Goal: Task Accomplishment & Management: Manage account settings

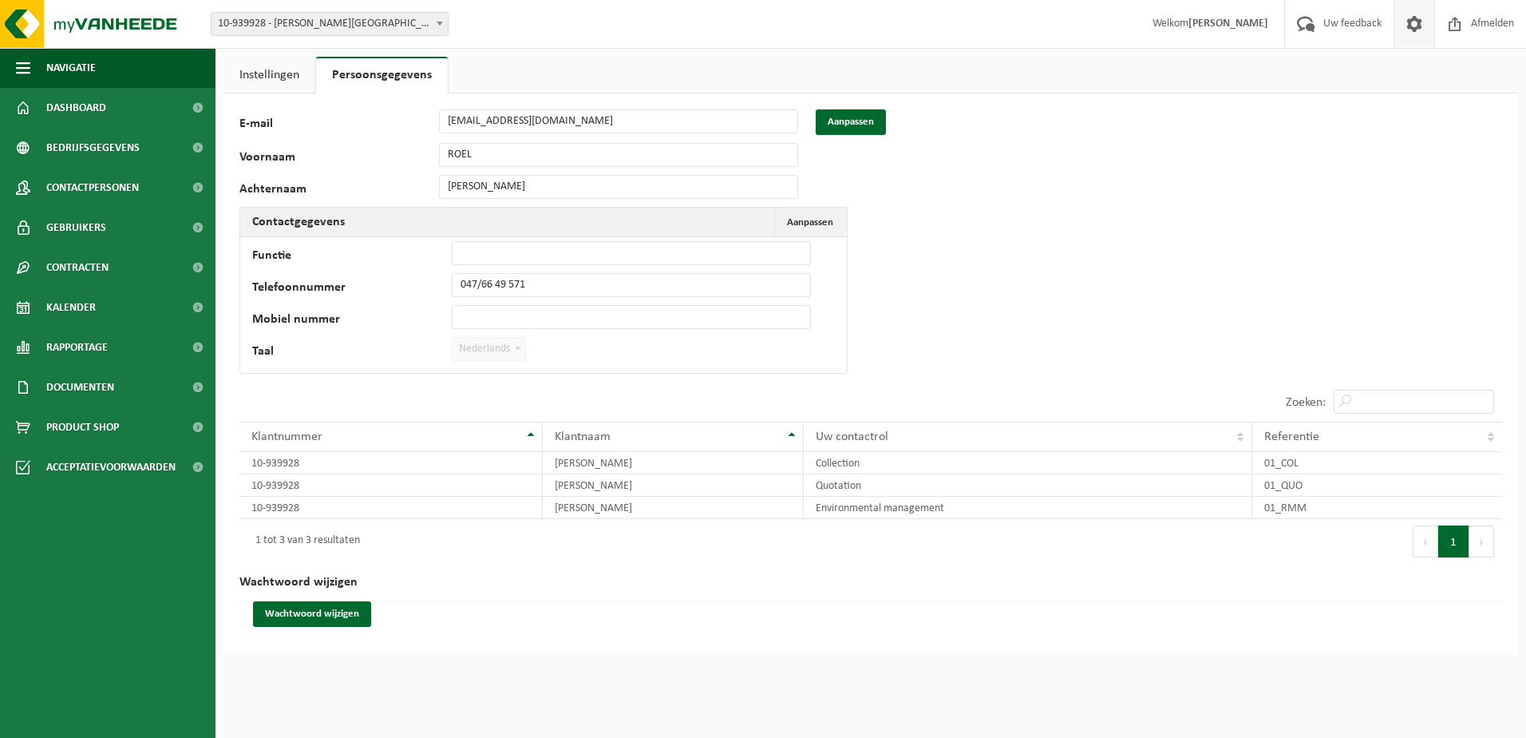
click at [269, 71] on link "Instellingen" at bounding box center [270, 75] width 92 height 37
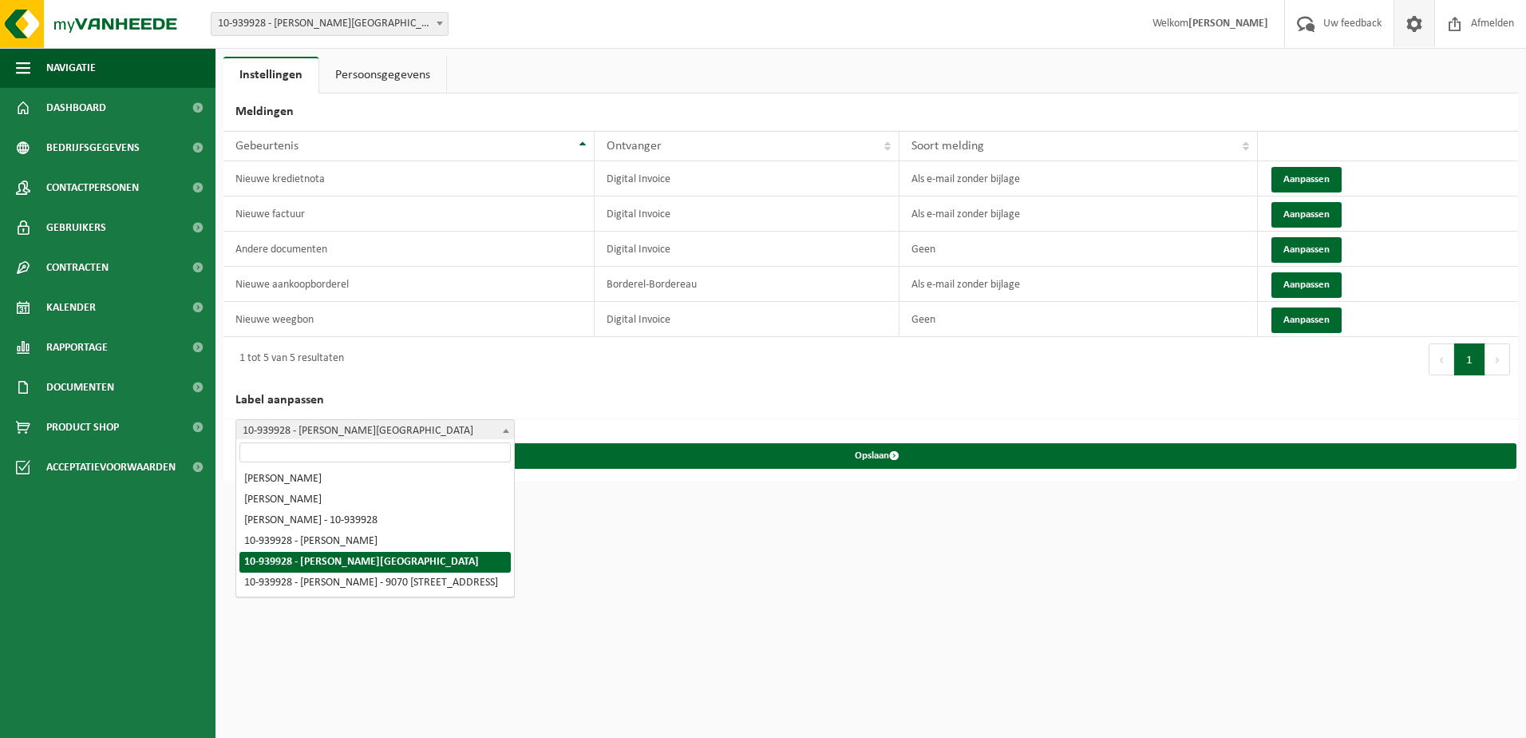
click at [390, 424] on span "10-939928 - [PERSON_NAME][GEOGRAPHIC_DATA]" at bounding box center [375, 431] width 278 height 22
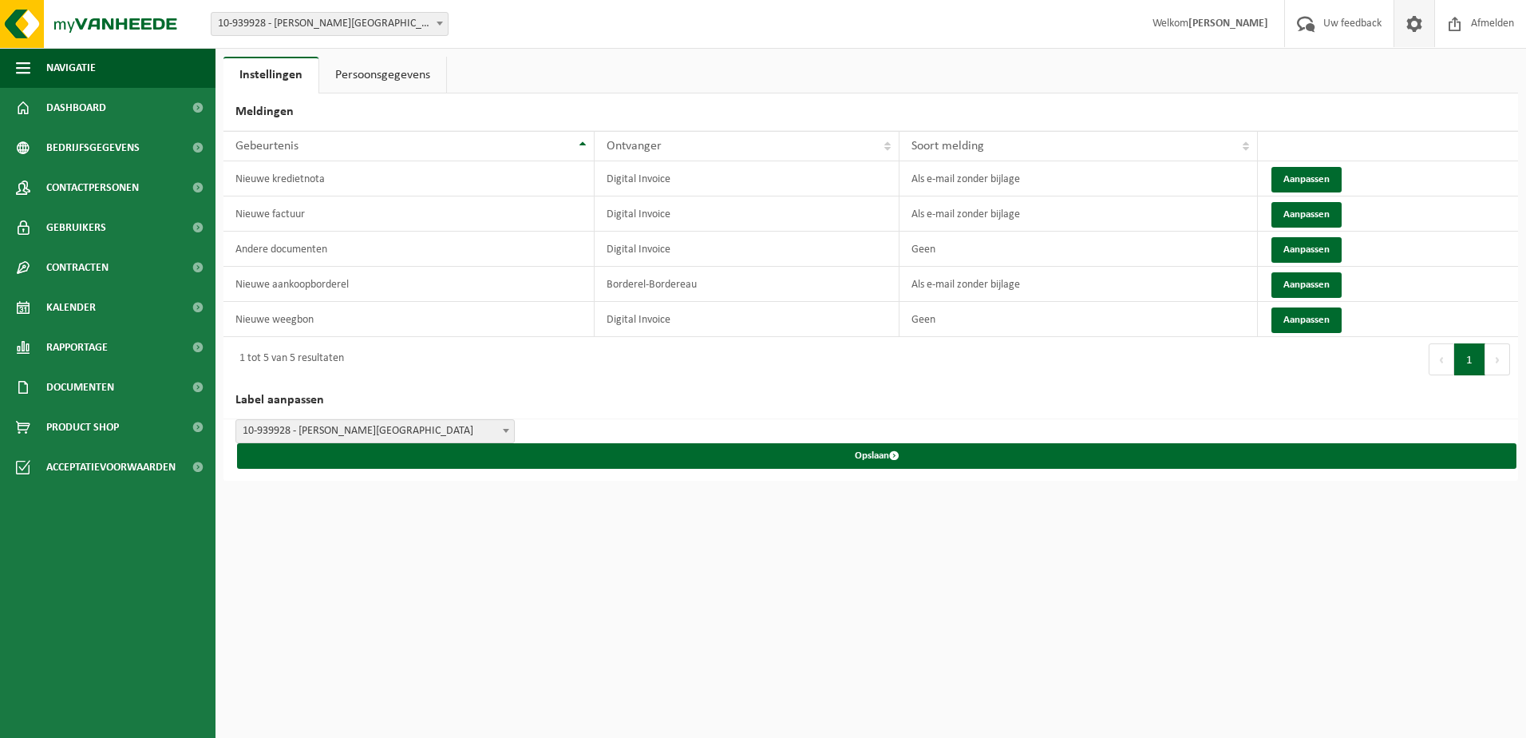
click at [1326, 220] on button "Aanpassen" at bounding box center [1307, 215] width 70 height 26
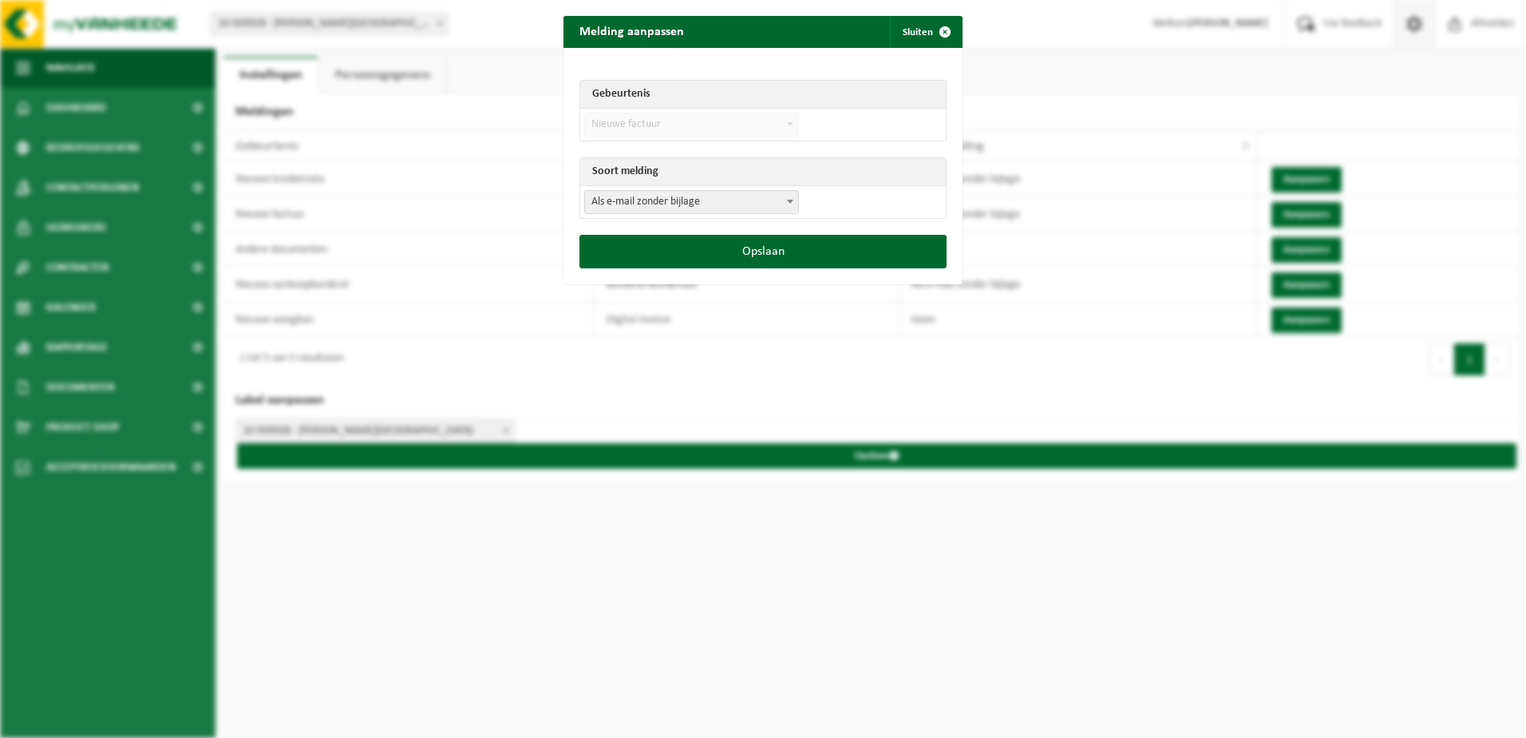
click at [706, 208] on span "Als e-mail zonder bijlage" at bounding box center [691, 202] width 213 height 22
select select "3"
click at [760, 243] on button "Opslaan" at bounding box center [763, 252] width 367 height 34
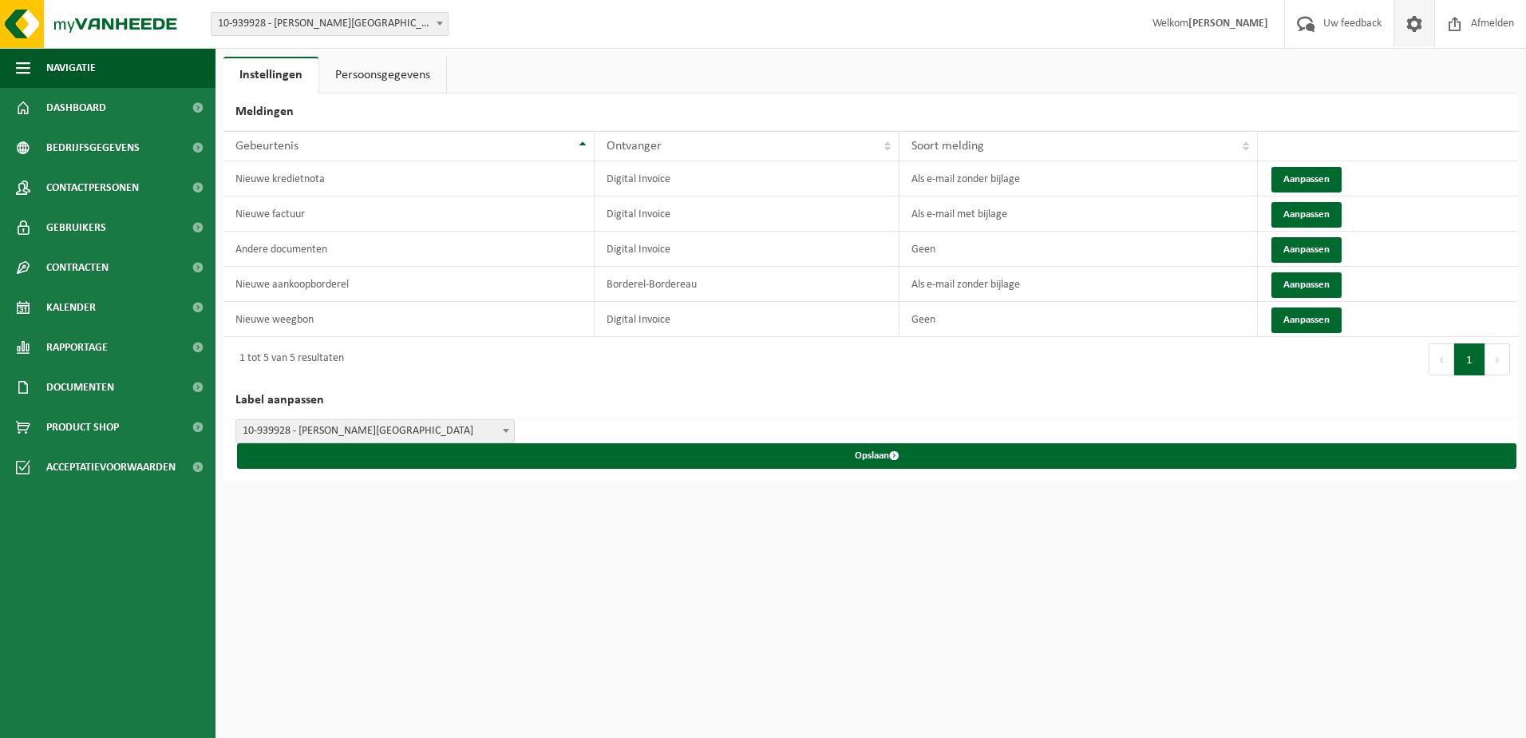
click at [1313, 175] on button "Aanpassen" at bounding box center [1307, 180] width 70 height 26
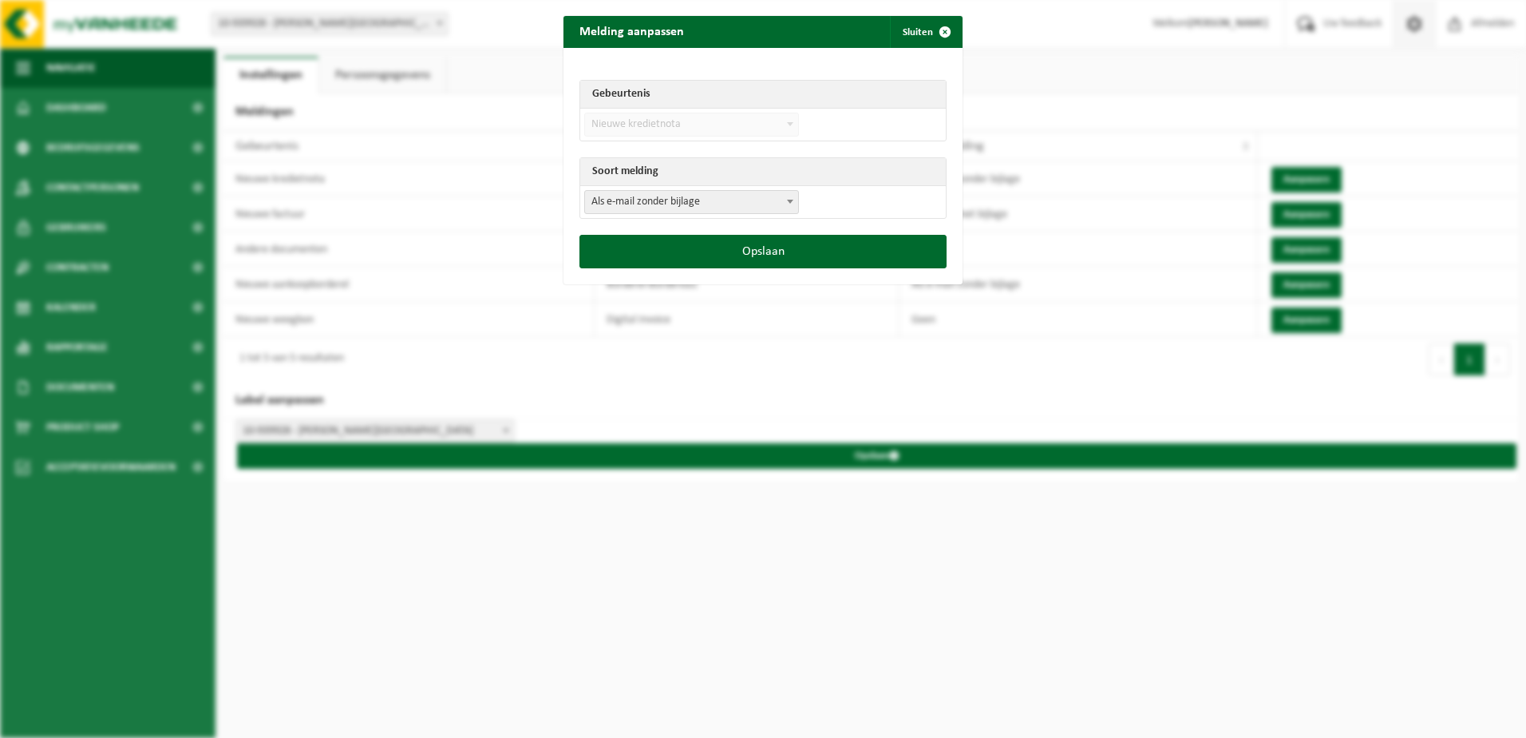
click at [664, 201] on span "Als e-mail zonder bijlage" at bounding box center [691, 202] width 213 height 22
select select "3"
click at [852, 259] on button "Opslaan" at bounding box center [763, 252] width 367 height 34
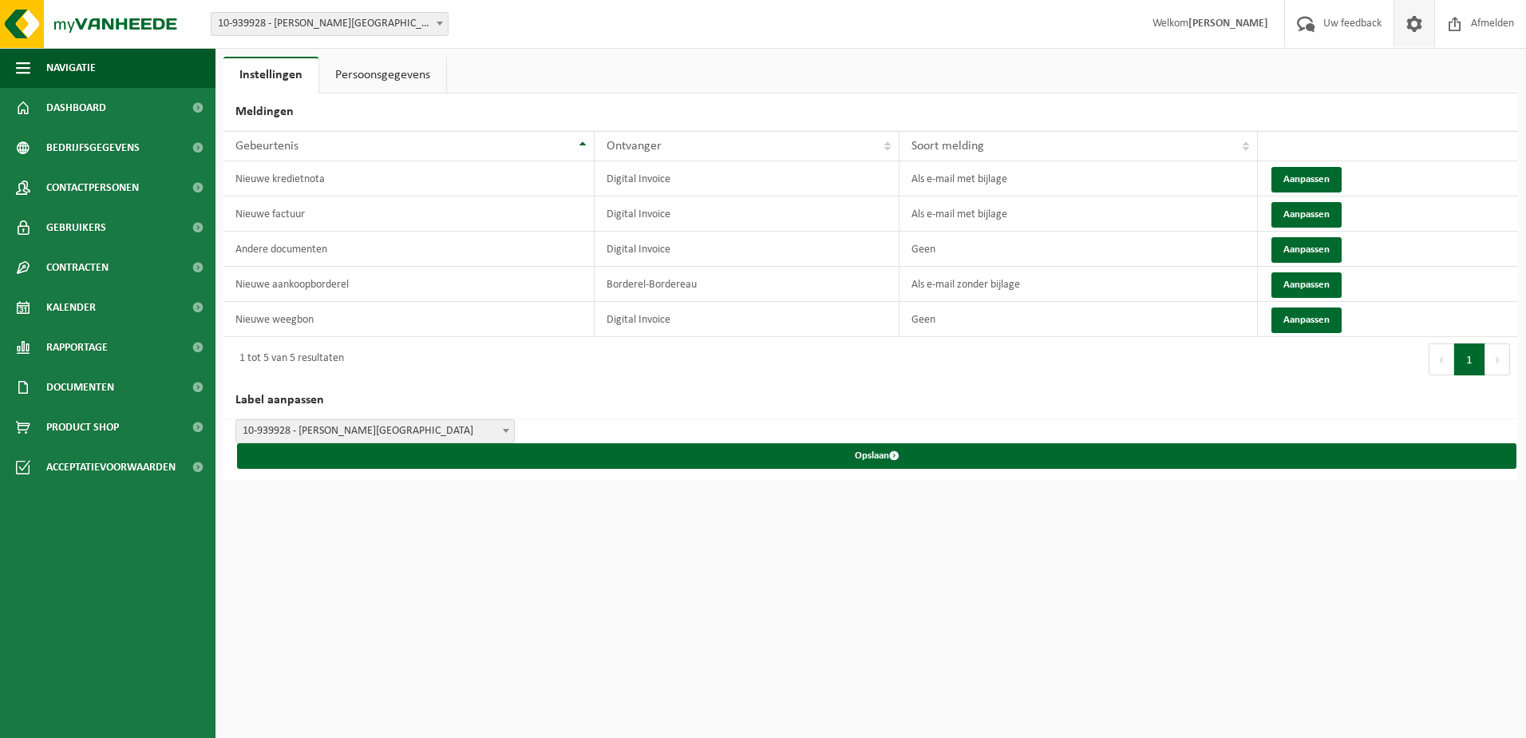
click at [1305, 172] on button "Aanpassen" at bounding box center [1307, 180] width 70 height 26
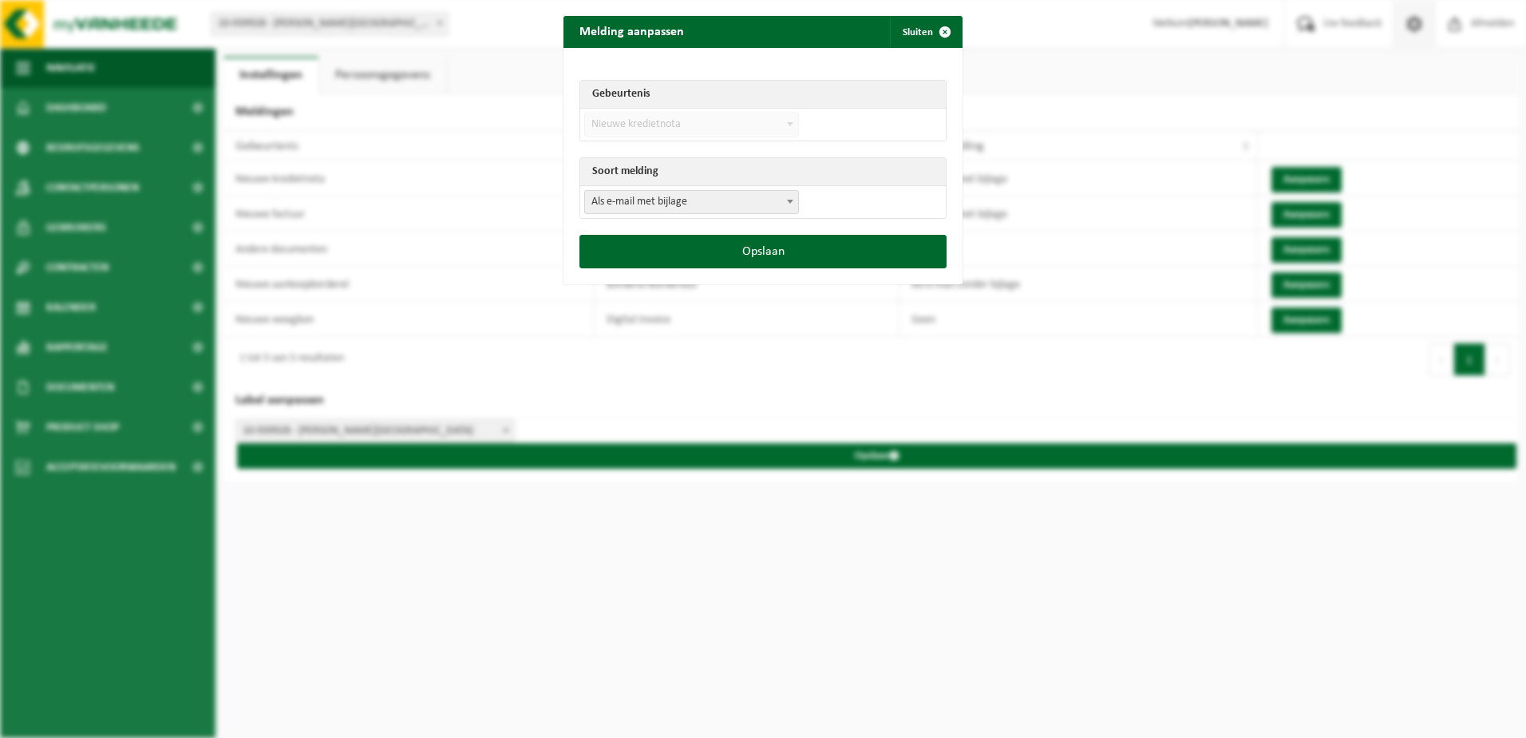
click at [821, 245] on button "Opslaan" at bounding box center [763, 252] width 367 height 34
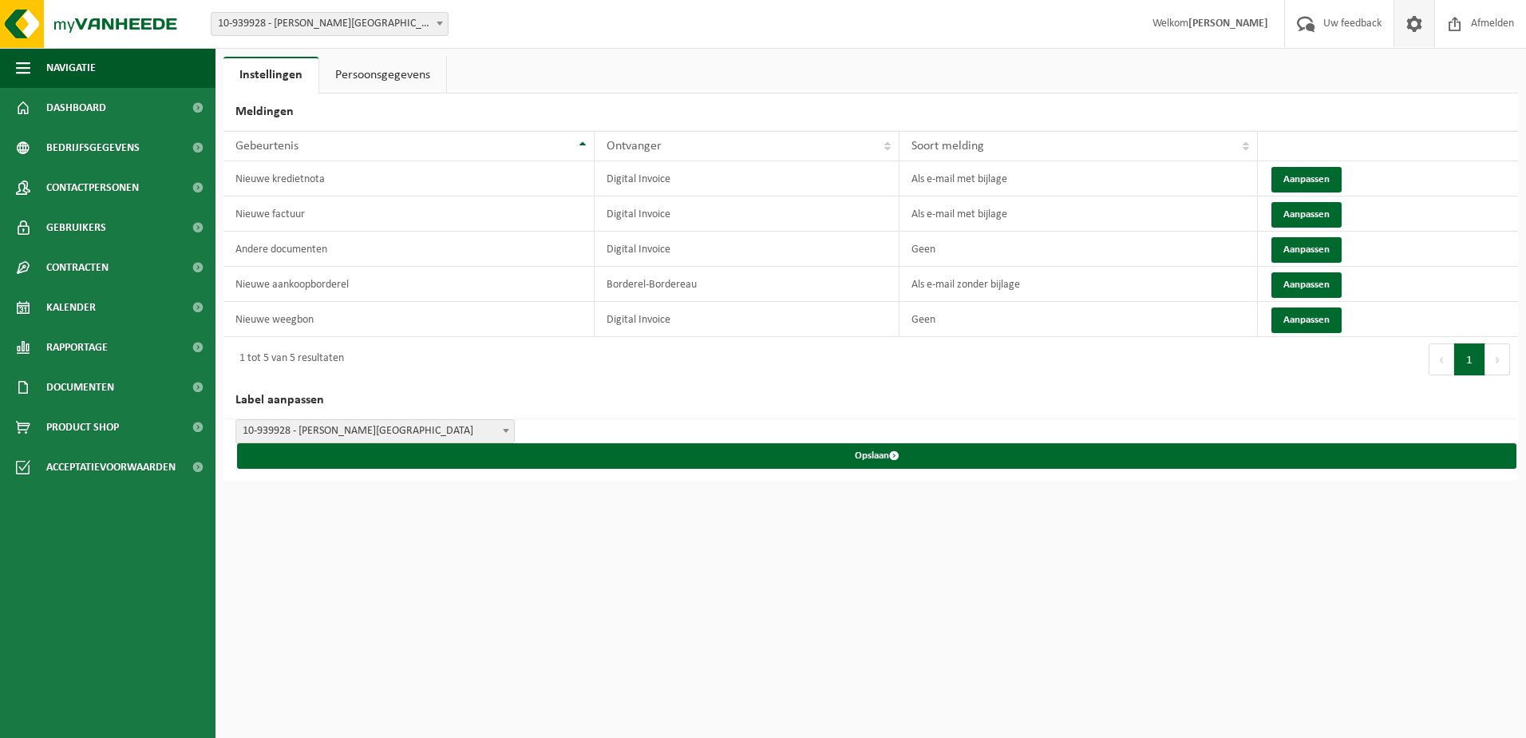
click at [135, 148] on span "Bedrijfsgegevens" at bounding box center [92, 148] width 93 height 40
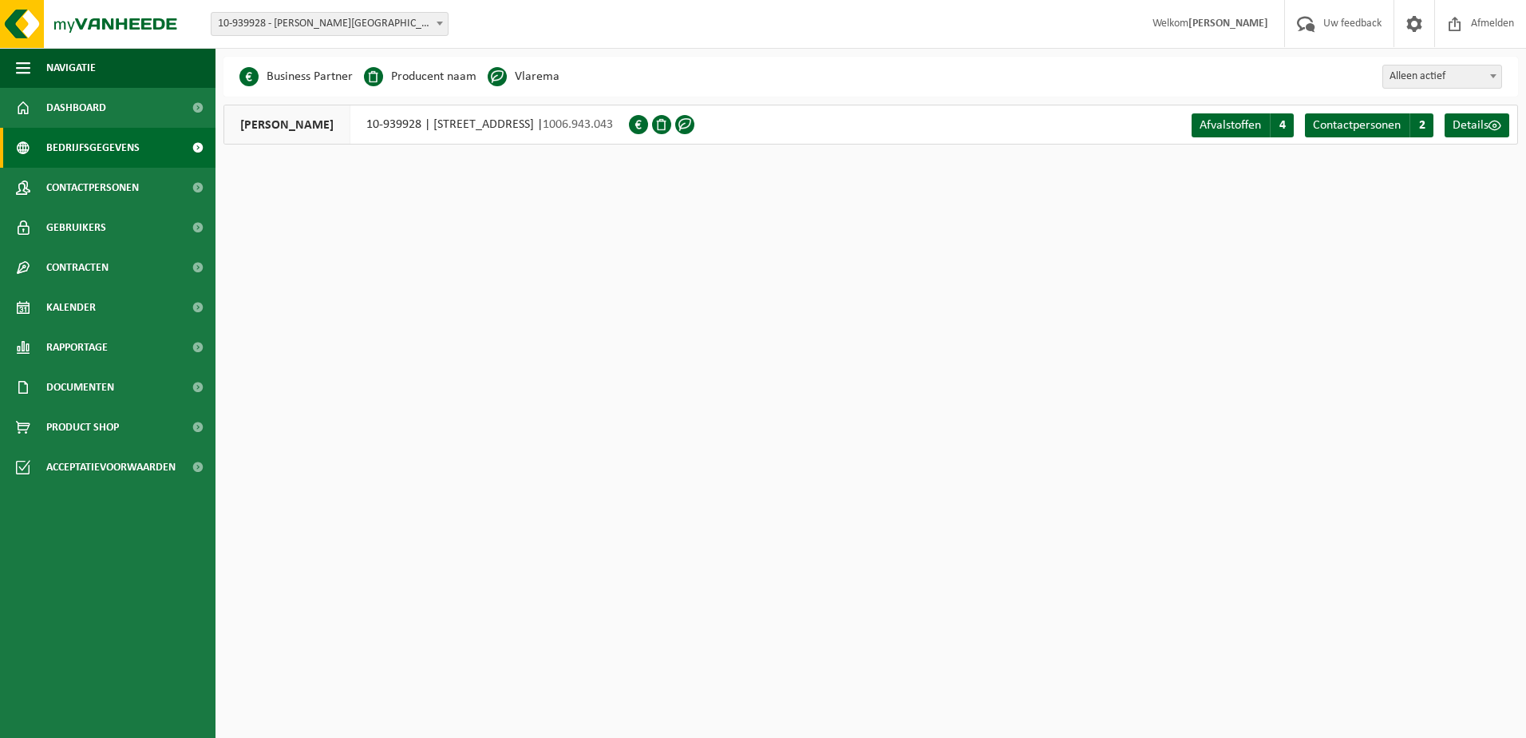
click at [1490, 121] on span at bounding box center [1495, 125] width 13 height 13
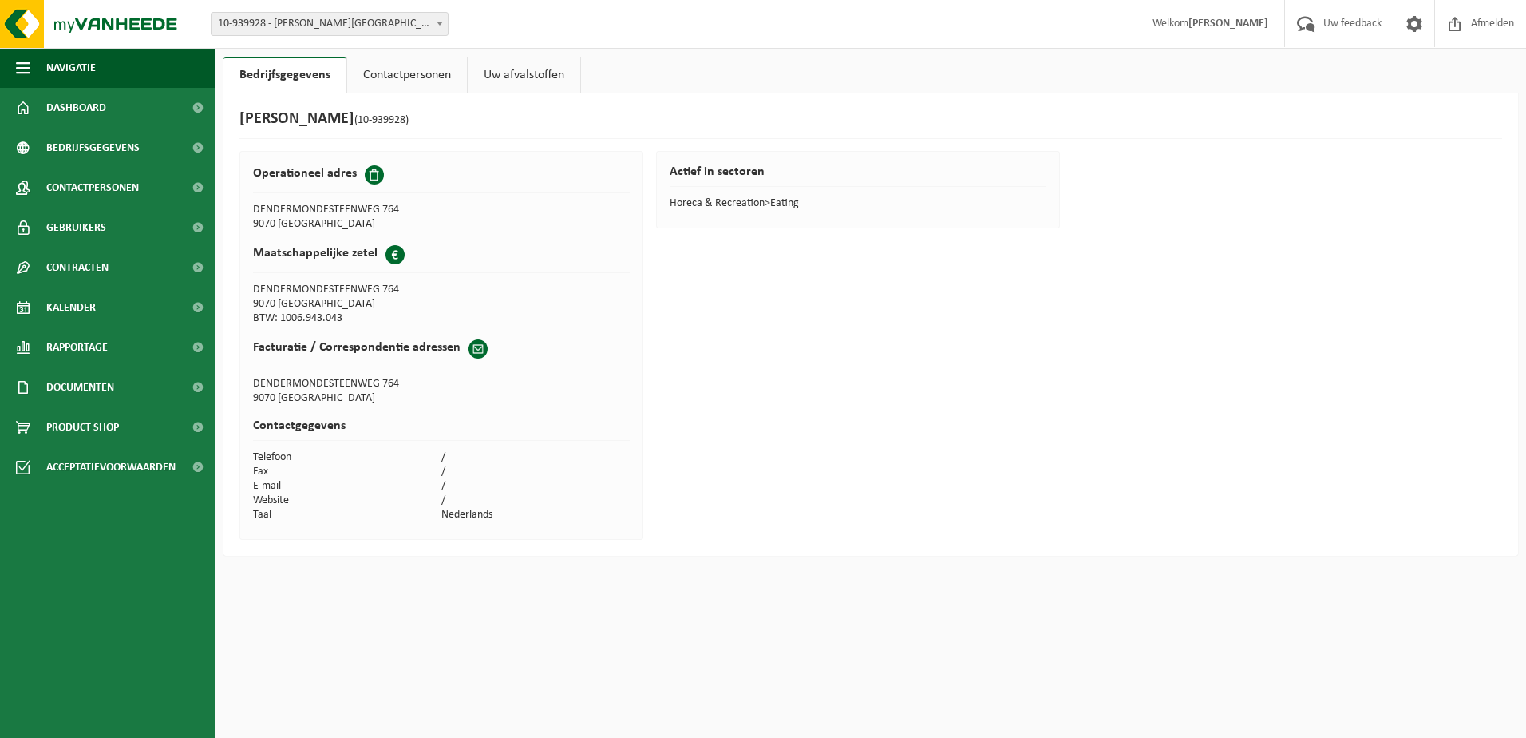
click at [113, 308] on link "Kalender" at bounding box center [108, 307] width 216 height 40
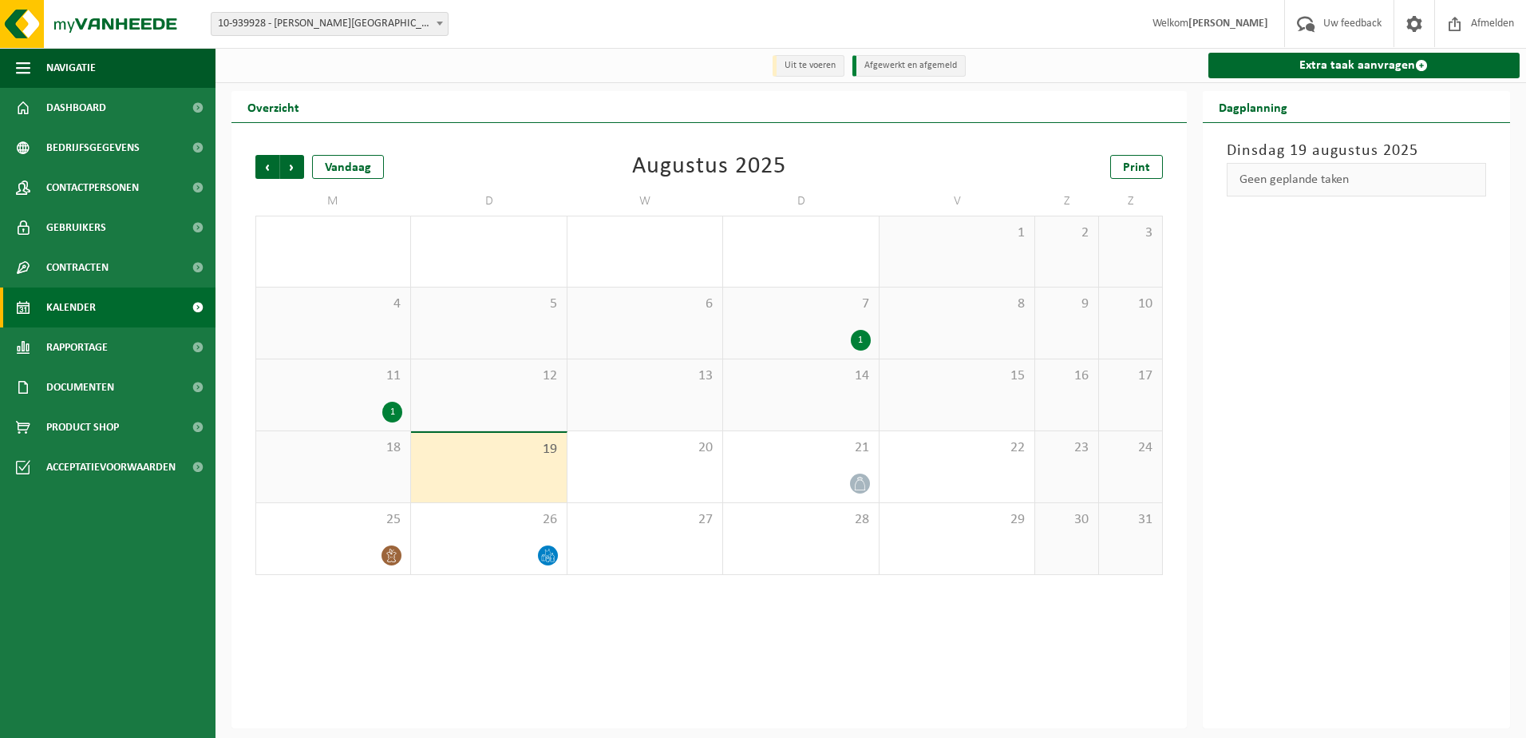
click at [296, 166] on span "Volgende" at bounding box center [292, 167] width 24 height 24
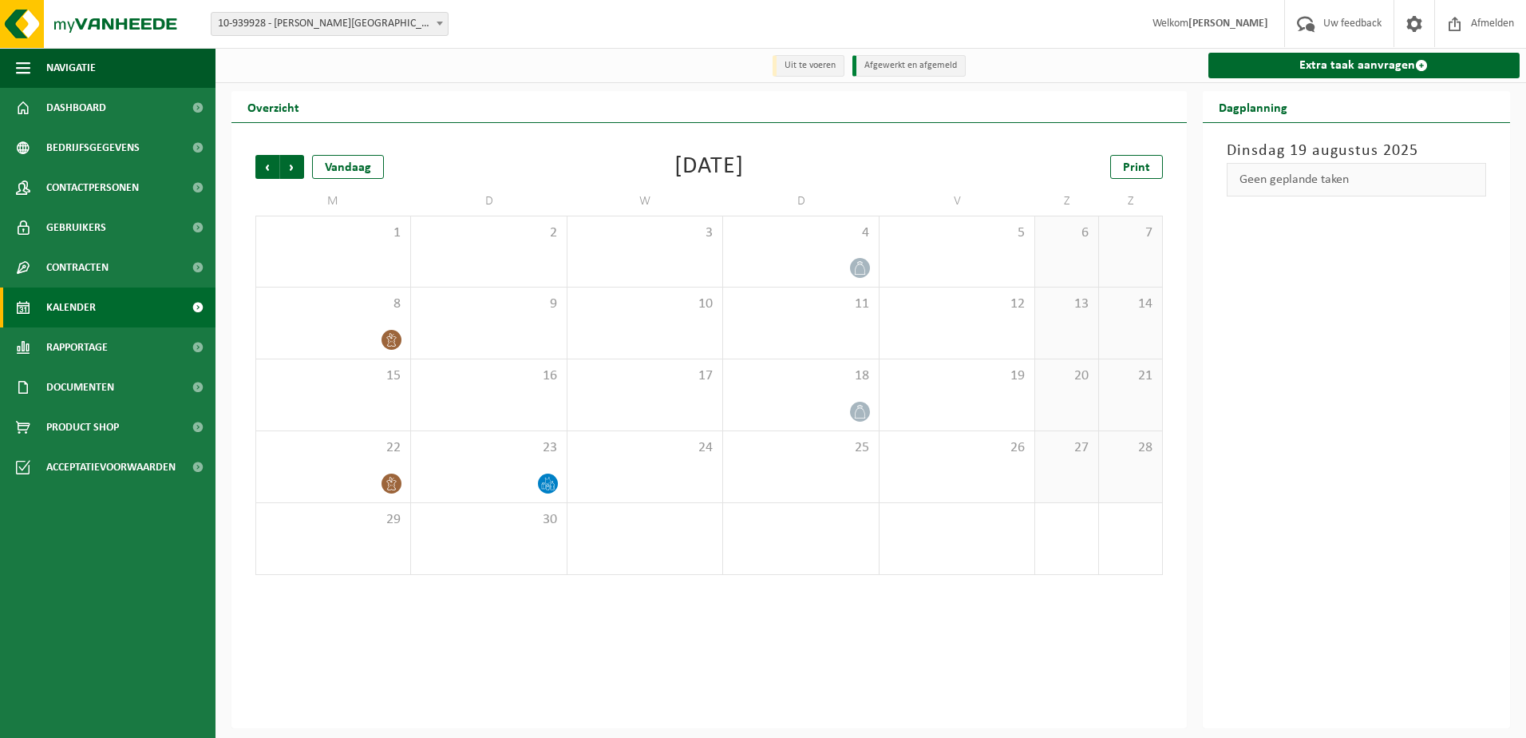
click at [266, 173] on span "Vorige" at bounding box center [267, 167] width 24 height 24
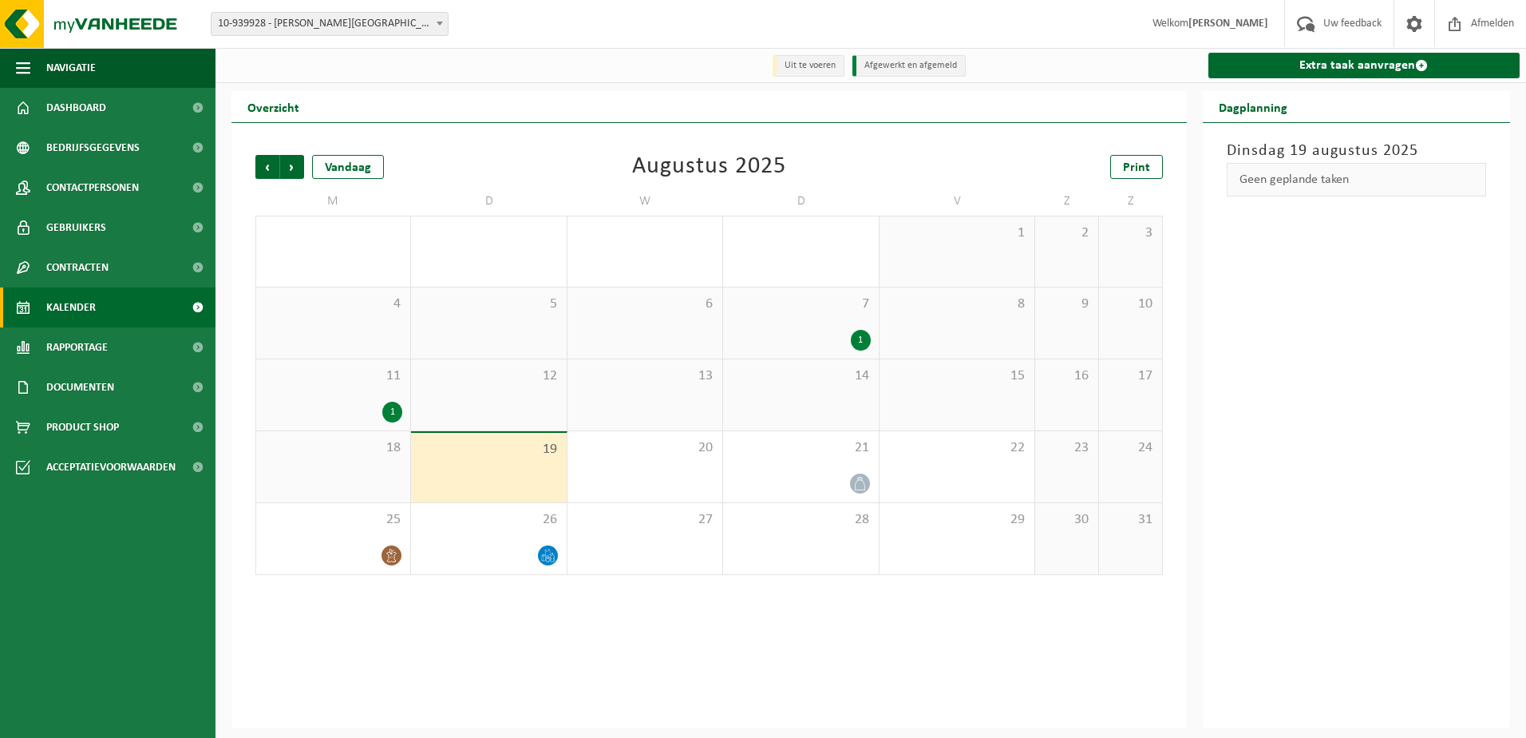
click at [105, 114] on span "Dashboard" at bounding box center [76, 108] width 60 height 40
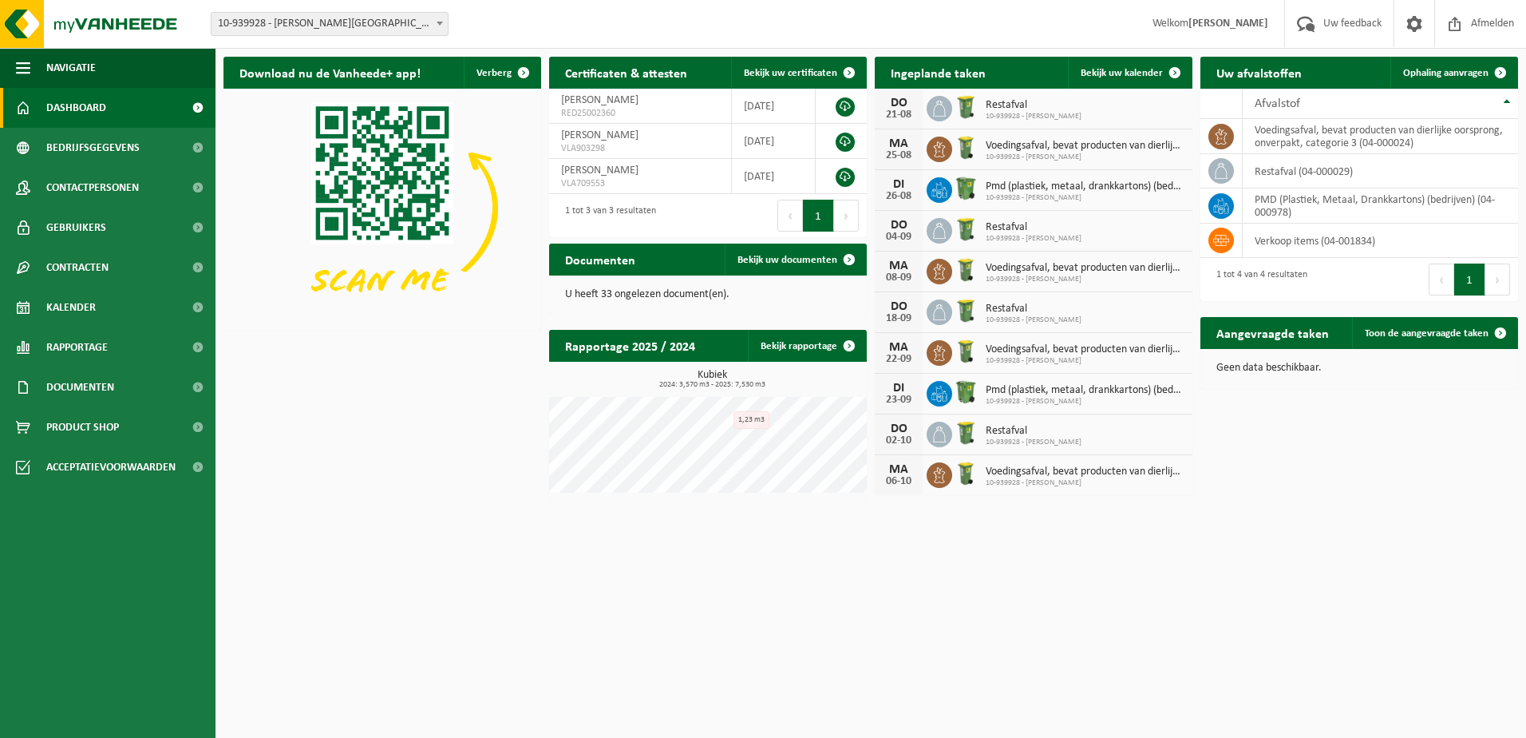
click at [106, 384] on span "Documenten" at bounding box center [80, 387] width 68 height 40
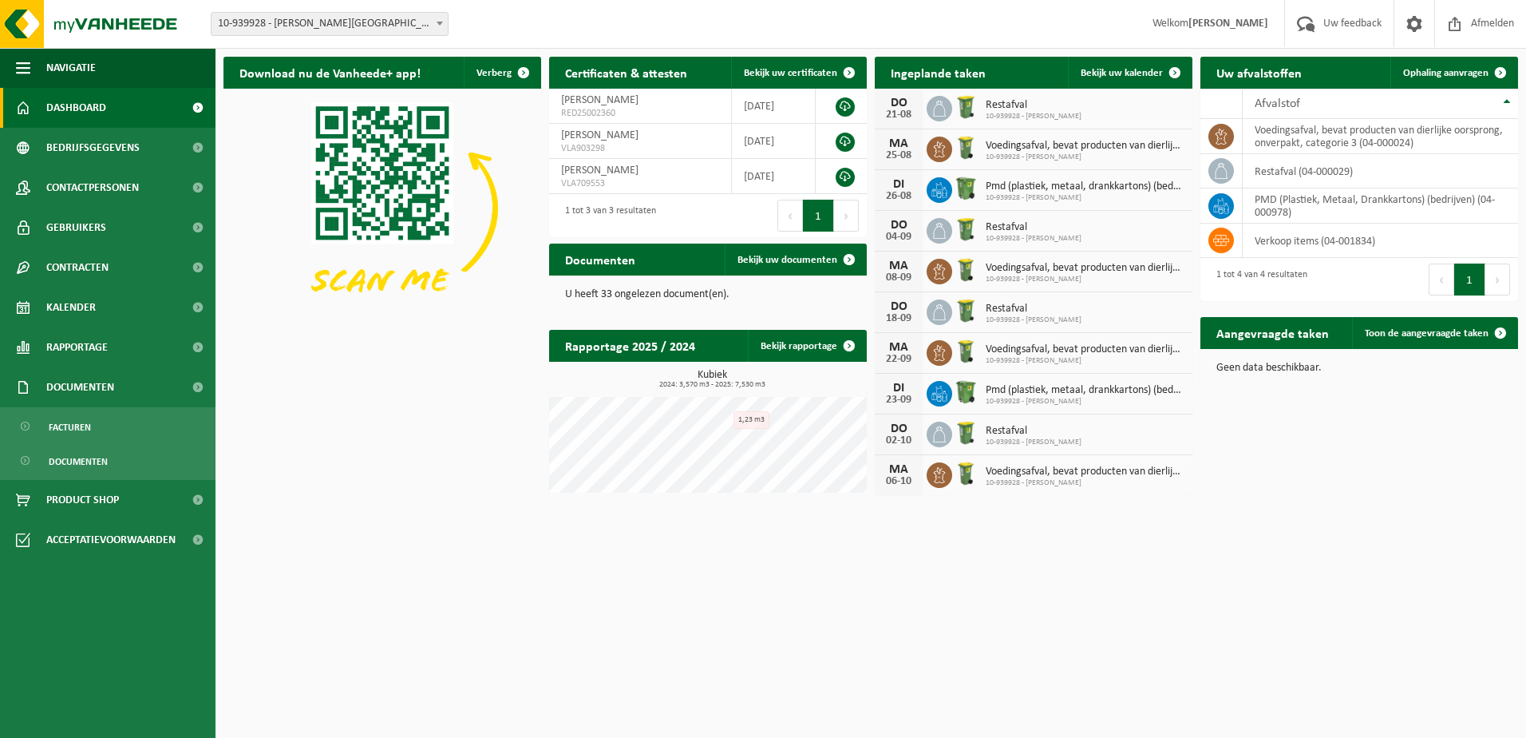
click at [100, 413] on link "Facturen" at bounding box center [108, 426] width 208 height 30
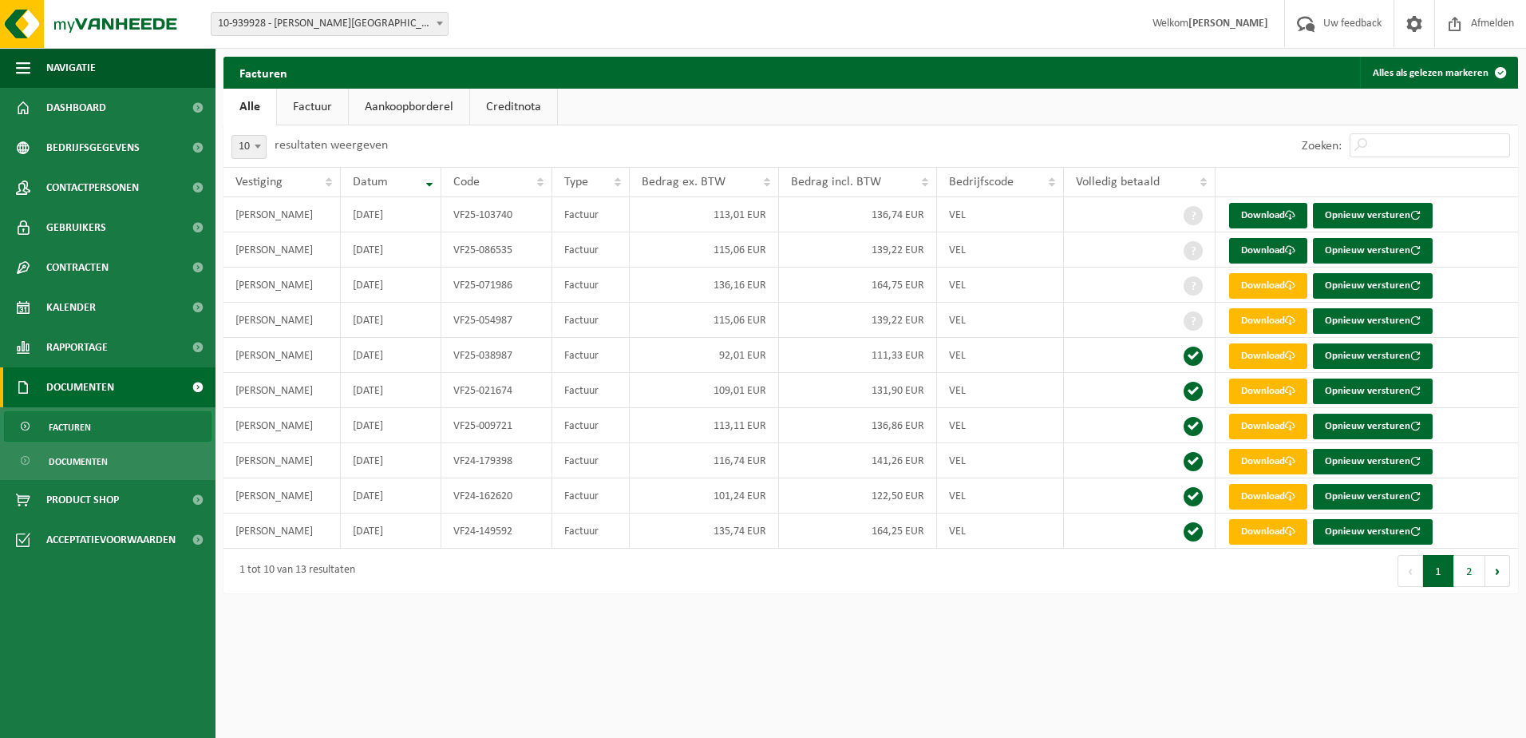
click at [1296, 322] on span at bounding box center [1290, 320] width 10 height 10
click at [1289, 285] on span at bounding box center [1290, 285] width 10 height 10
click at [132, 189] on span "Contactpersonen" at bounding box center [92, 188] width 93 height 40
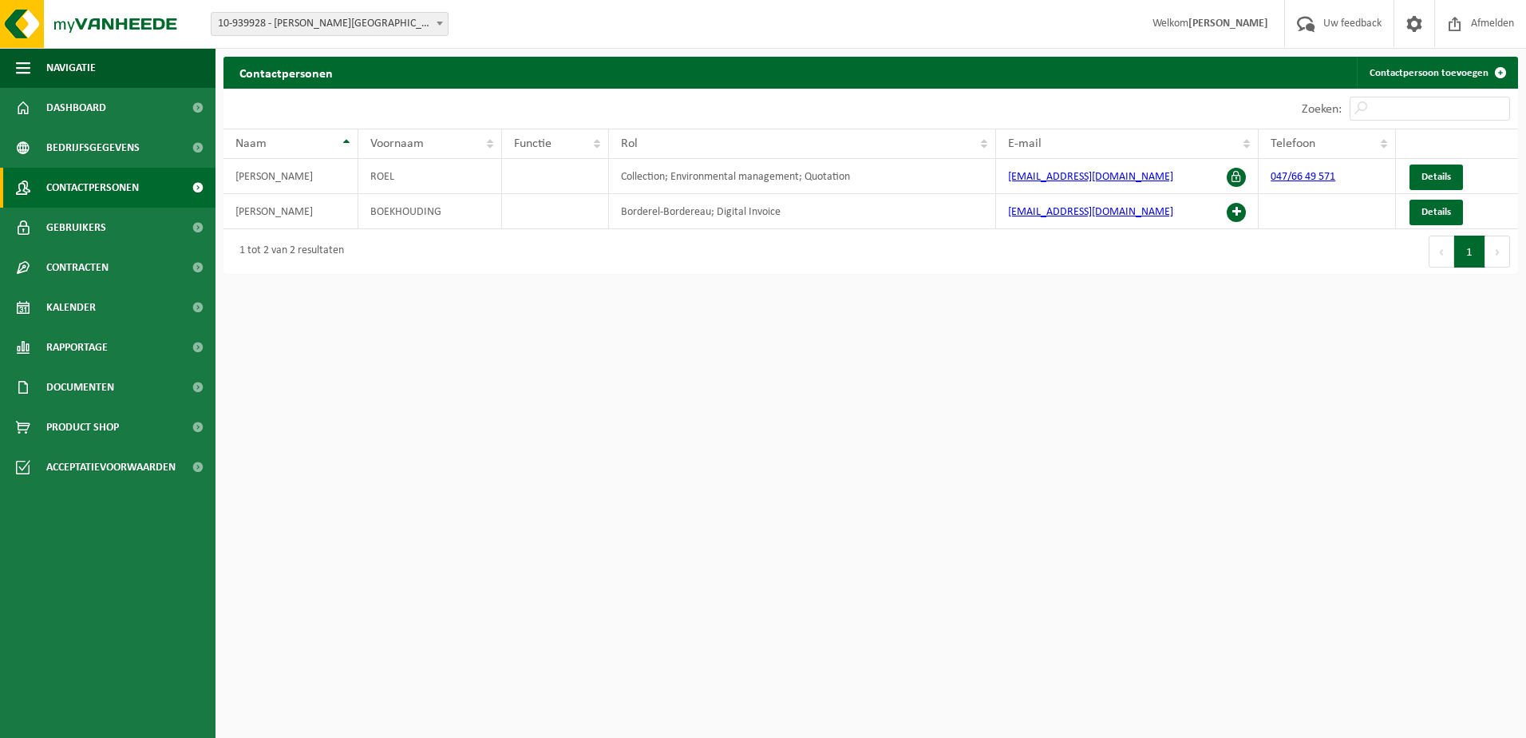
click at [135, 234] on link "Gebruikers" at bounding box center [108, 228] width 216 height 40
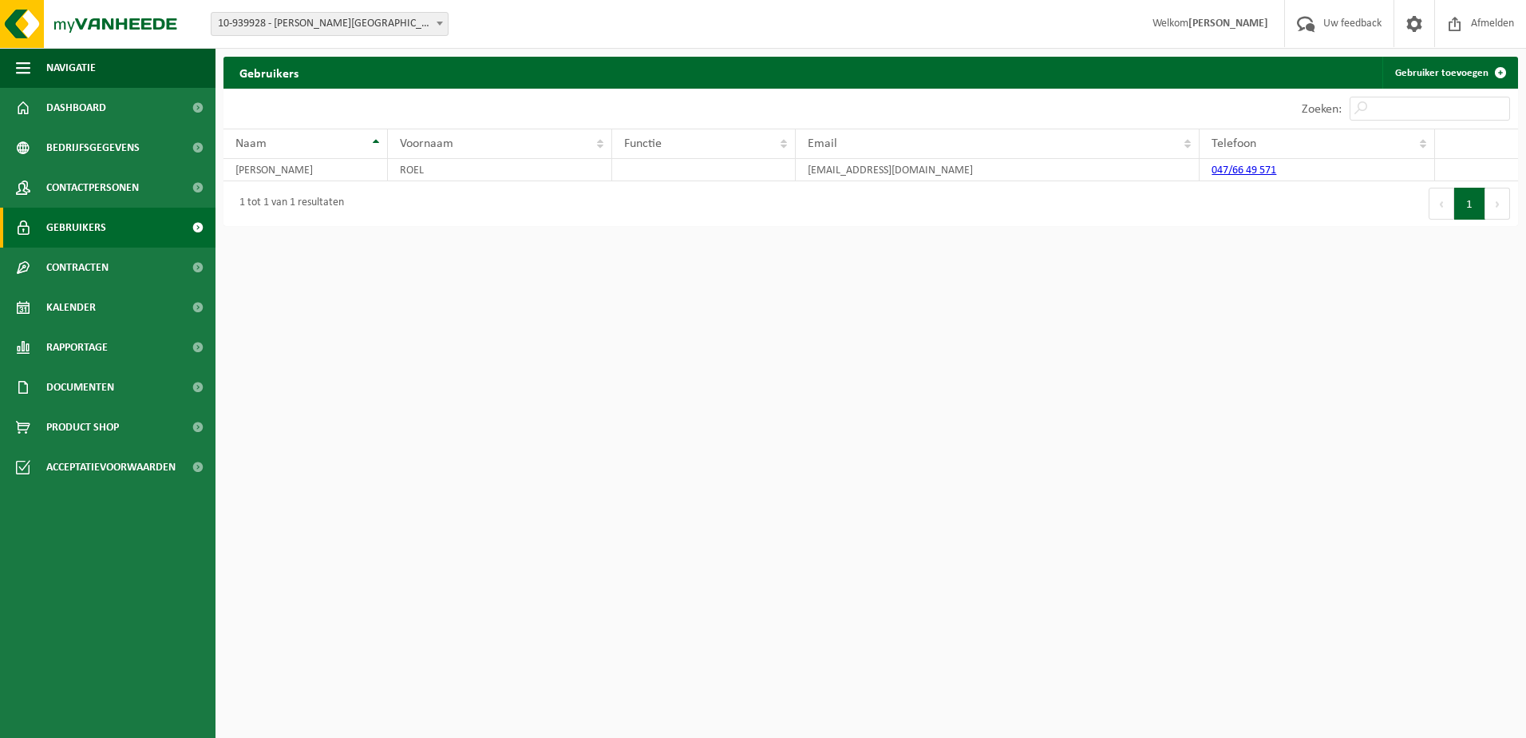
click at [518, 168] on td "ROEL" at bounding box center [500, 170] width 224 height 22
click at [846, 169] on td "info@ensoprivatedining.com" at bounding box center [998, 170] width 404 height 22
click at [853, 169] on td "info@ensoprivatedining.com" at bounding box center [998, 170] width 404 height 22
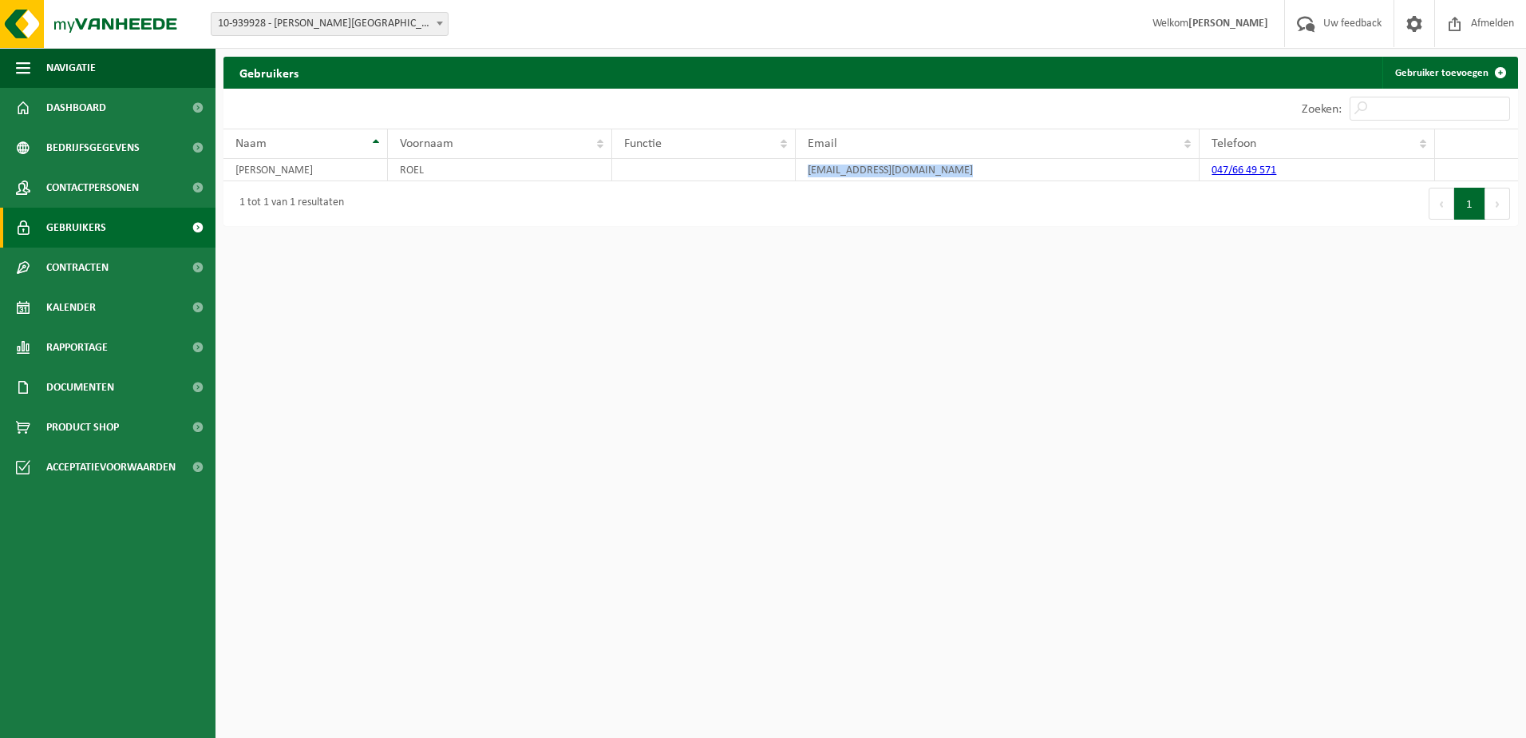
drag, startPoint x: 853, startPoint y: 169, endPoint x: 1023, endPoint y: 170, distance: 170.9
click at [952, 171] on td "info@ensoprivatedining.com" at bounding box center [998, 170] width 404 height 22
click at [1390, 166] on td "047/66 49 571" at bounding box center [1318, 170] width 236 height 22
click at [325, 164] on td "HEYRICK" at bounding box center [306, 170] width 164 height 22
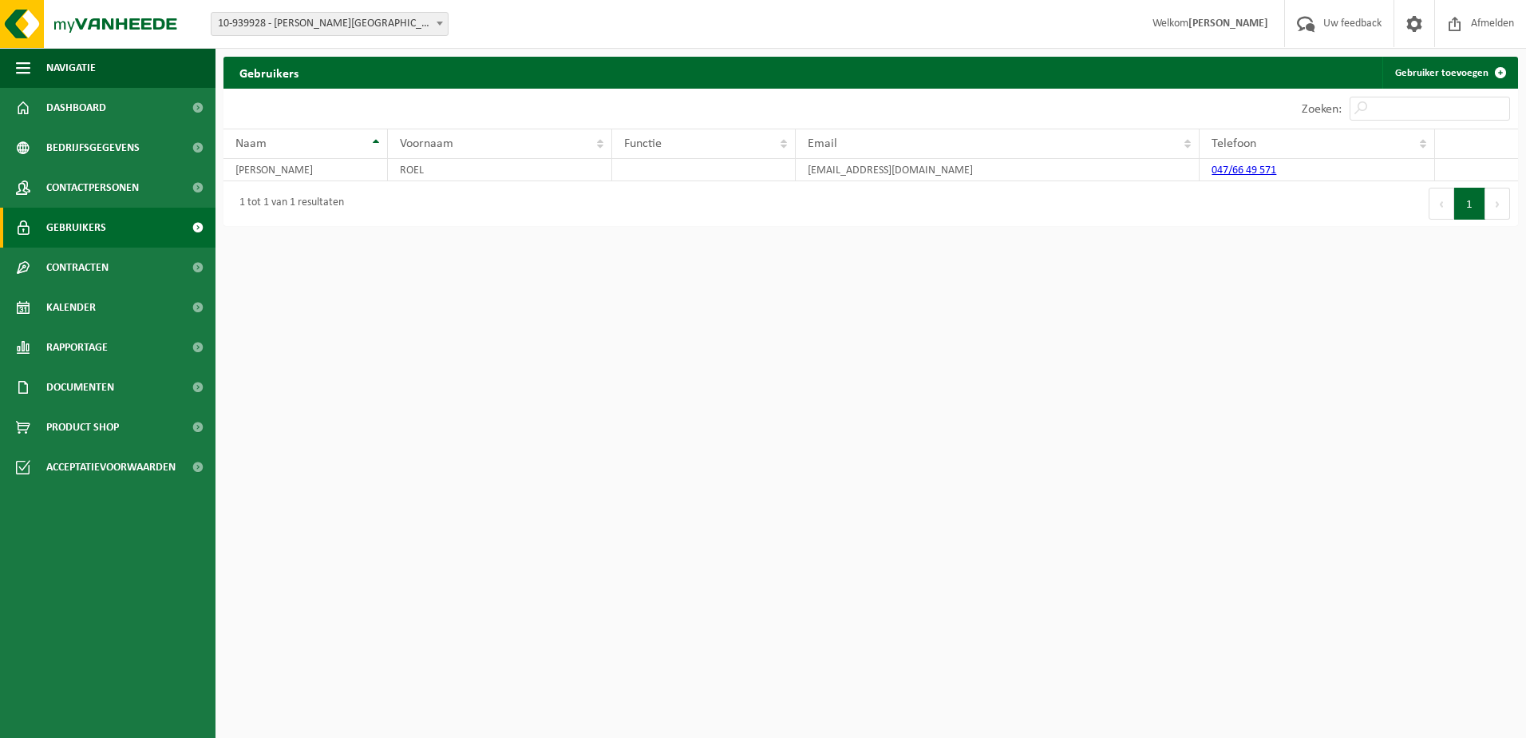
click at [325, 164] on td "HEYRICK" at bounding box center [306, 170] width 164 height 22
click at [1491, 65] on span at bounding box center [1501, 73] width 32 height 32
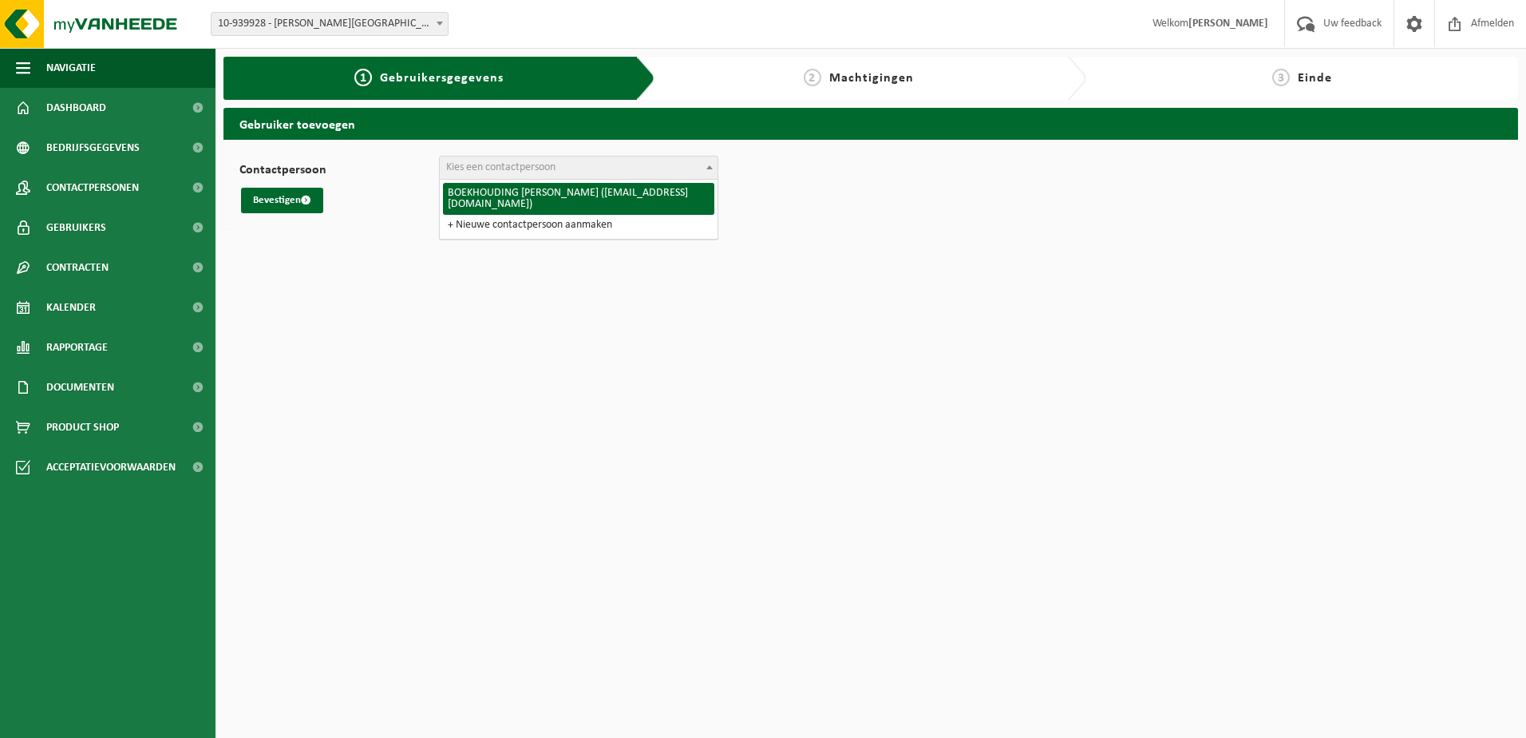
click at [493, 175] on span "Kies een contactpersoon" at bounding box center [579, 167] width 278 height 22
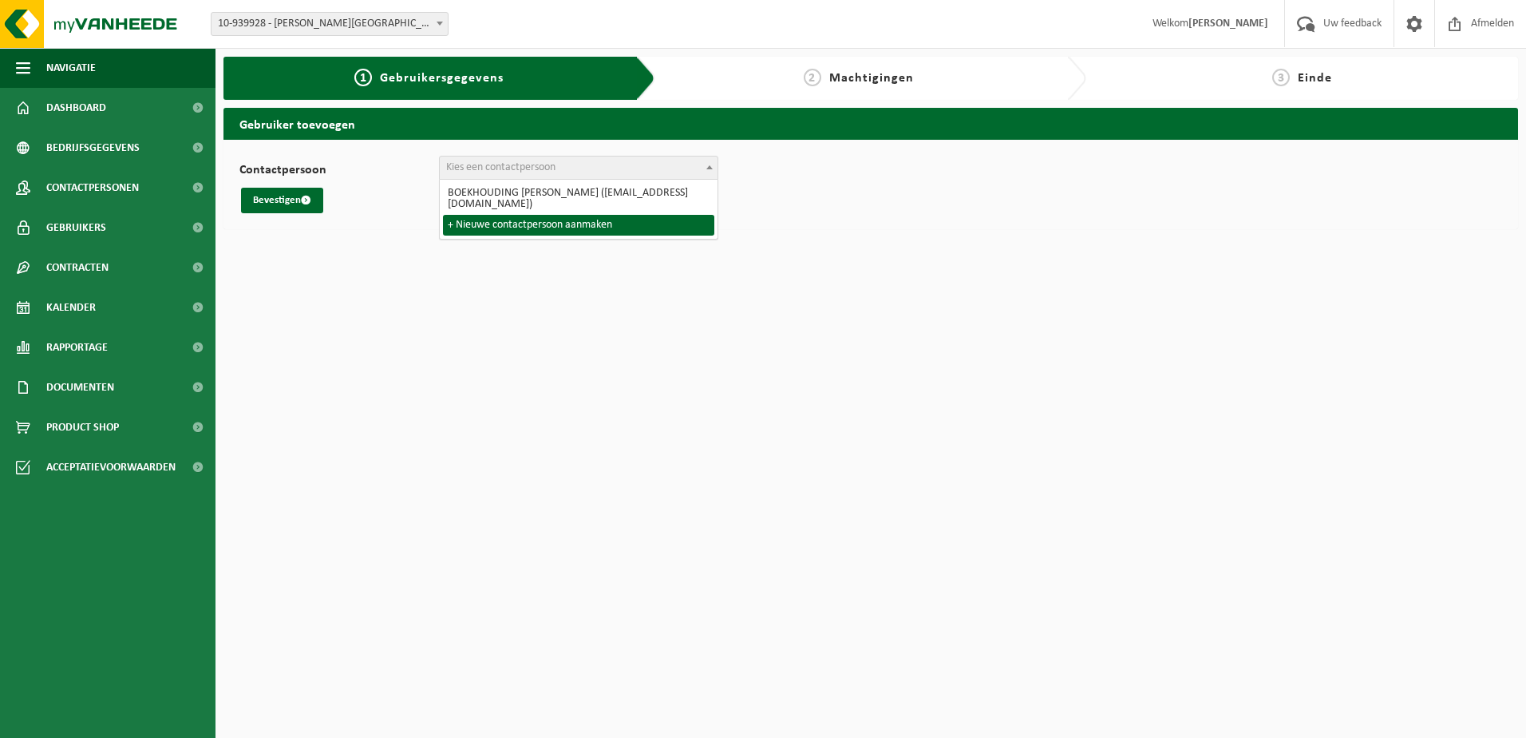
select select "0"
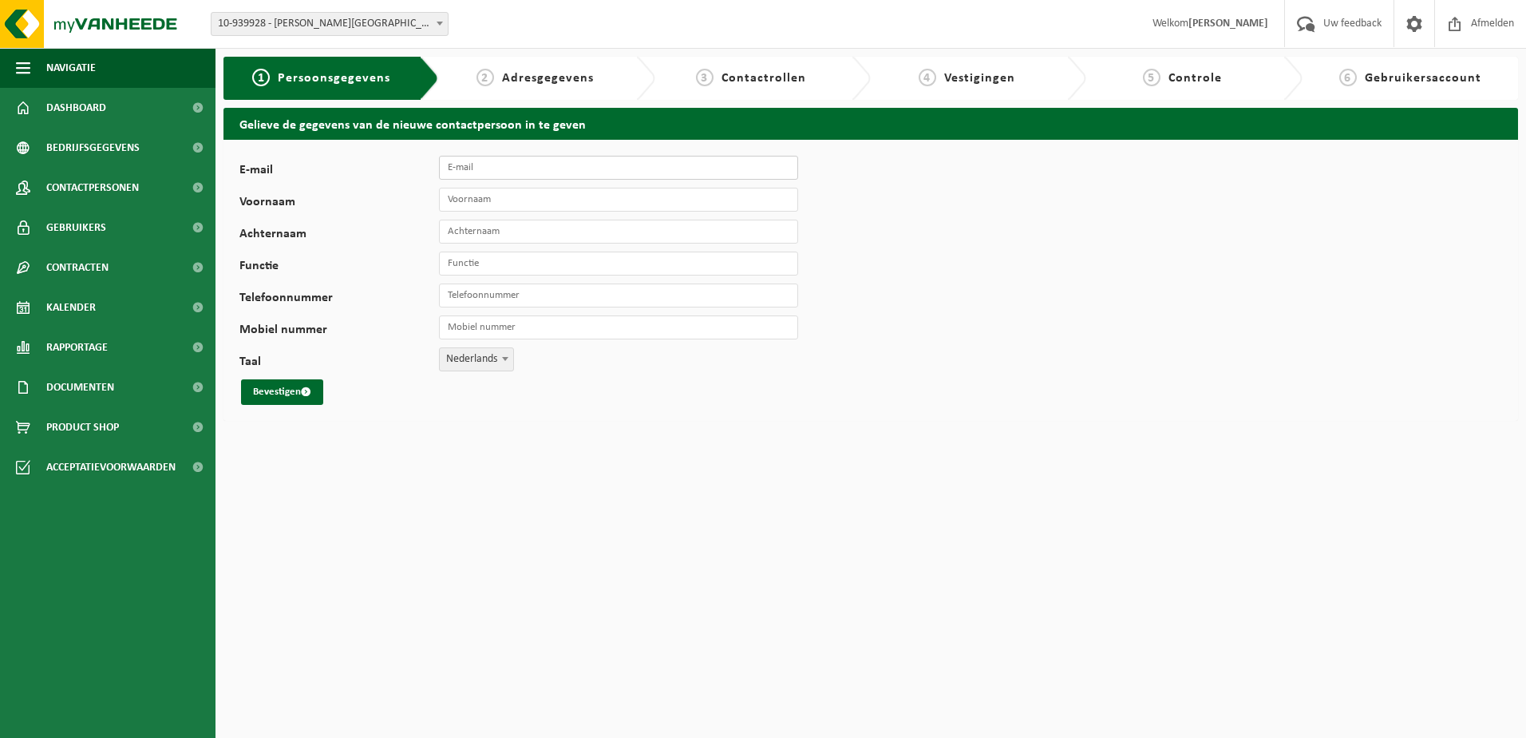
click at [480, 174] on input "E-mail" at bounding box center [618, 168] width 359 height 24
type input "info@atelier-rh.be"
click at [521, 207] on input "Voornaam" at bounding box center [618, 200] width 359 height 24
type input "Roel"
type input "Heyrick"
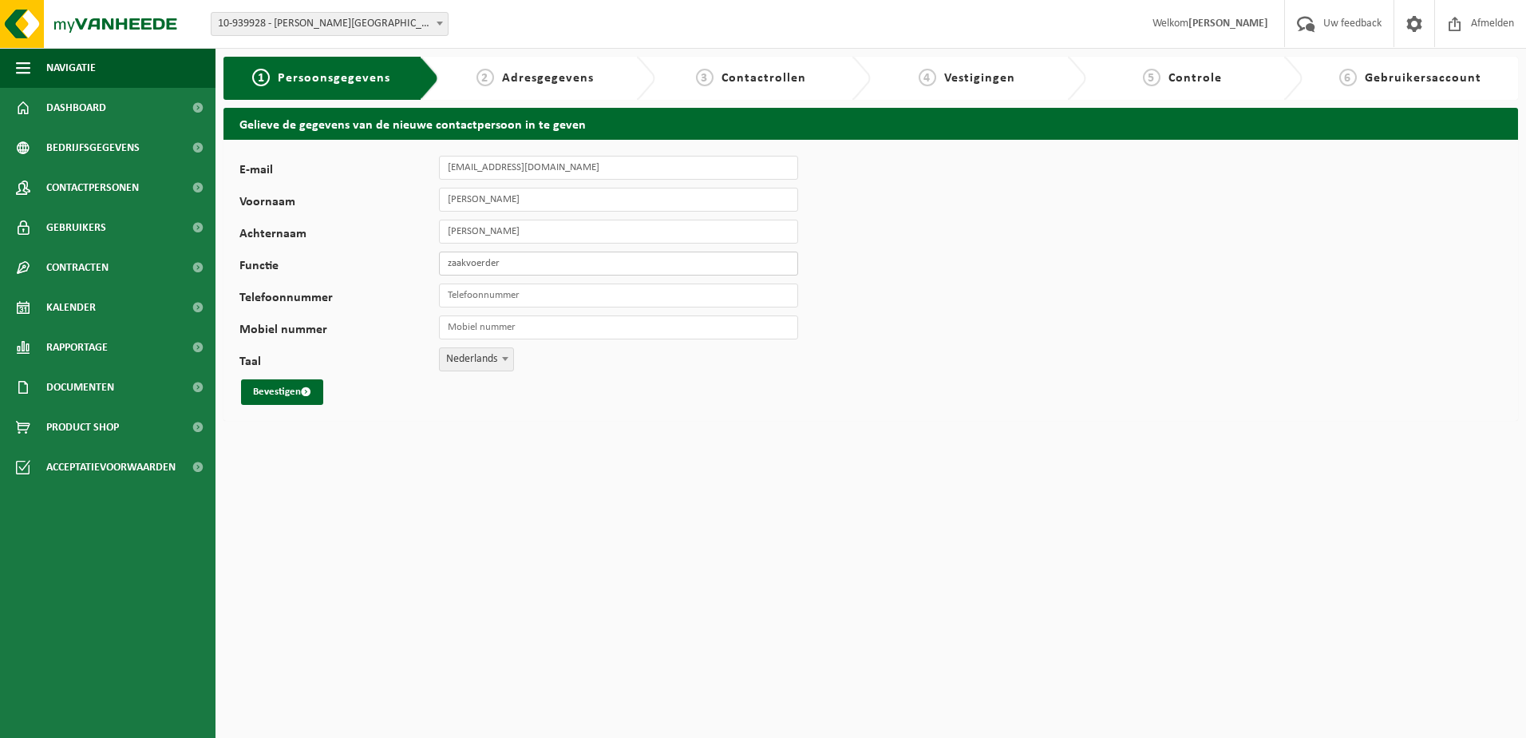
type input "zaakvoerder"
type input "+32 476 64 95 71"
click at [281, 384] on button "Bevestigen" at bounding box center [282, 392] width 82 height 26
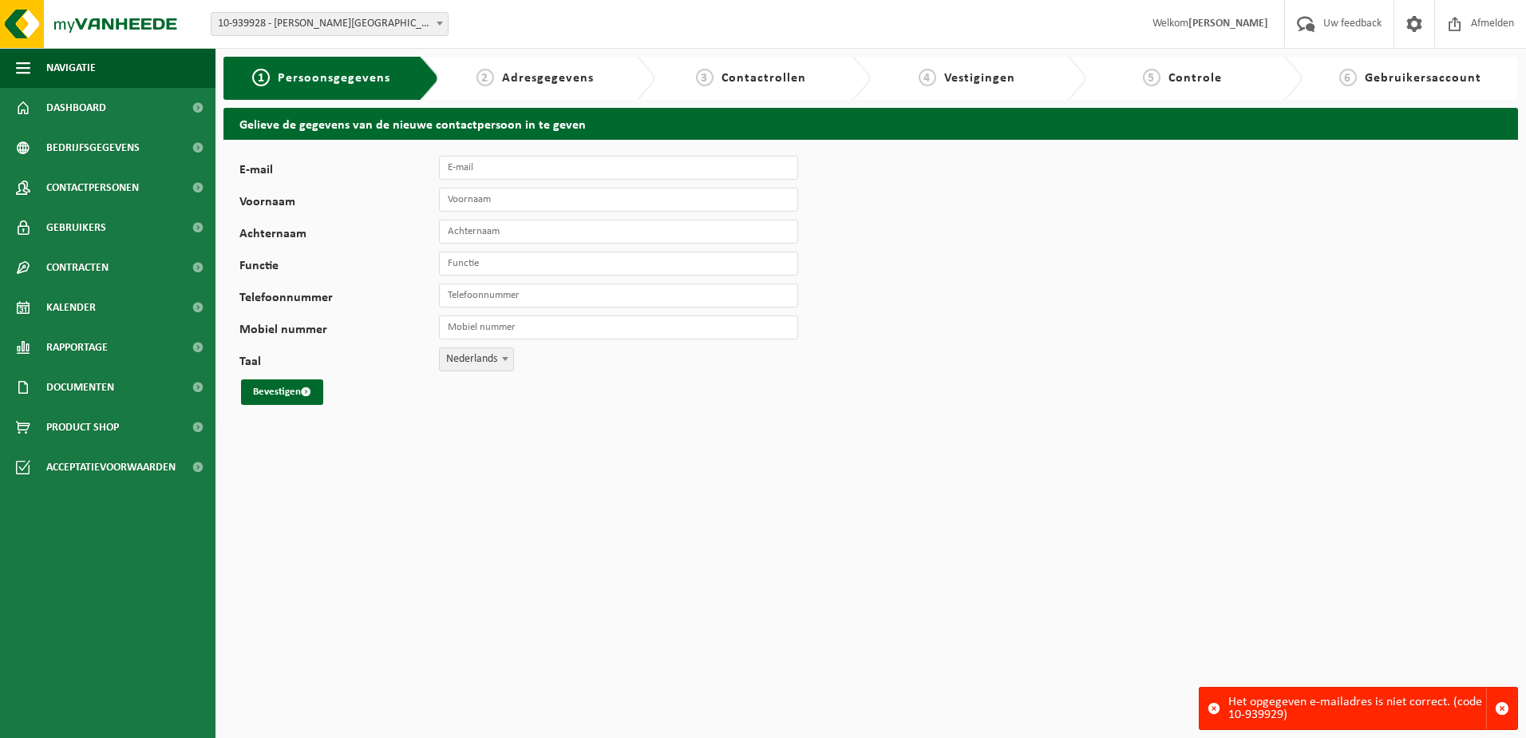
click at [1380, 699] on div "Het opgegeven e-mailadres is niet correct. (code 10-939929)" at bounding box center [1358, 708] width 258 height 42
click at [479, 160] on input "E-mail" at bounding box center [618, 168] width 359 height 24
click at [1400, 76] on span "Gebruikersaccount" at bounding box center [1423, 78] width 117 height 13
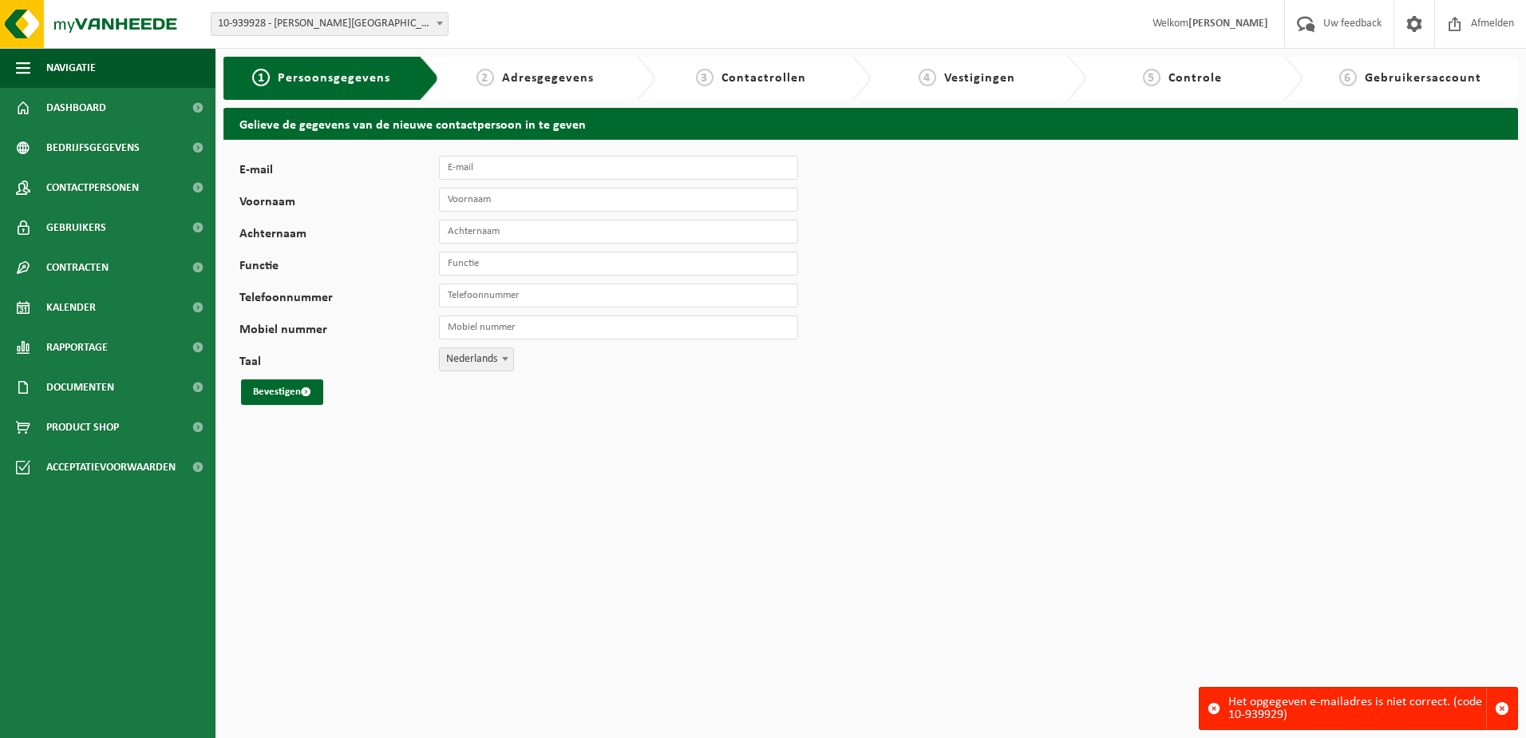
click at [853, 80] on div "3 Contactrollen" at bounding box center [763, 78] width 216 height 43
click at [552, 89] on div "2 Adresgegevens" at bounding box center [547, 78] width 216 height 43
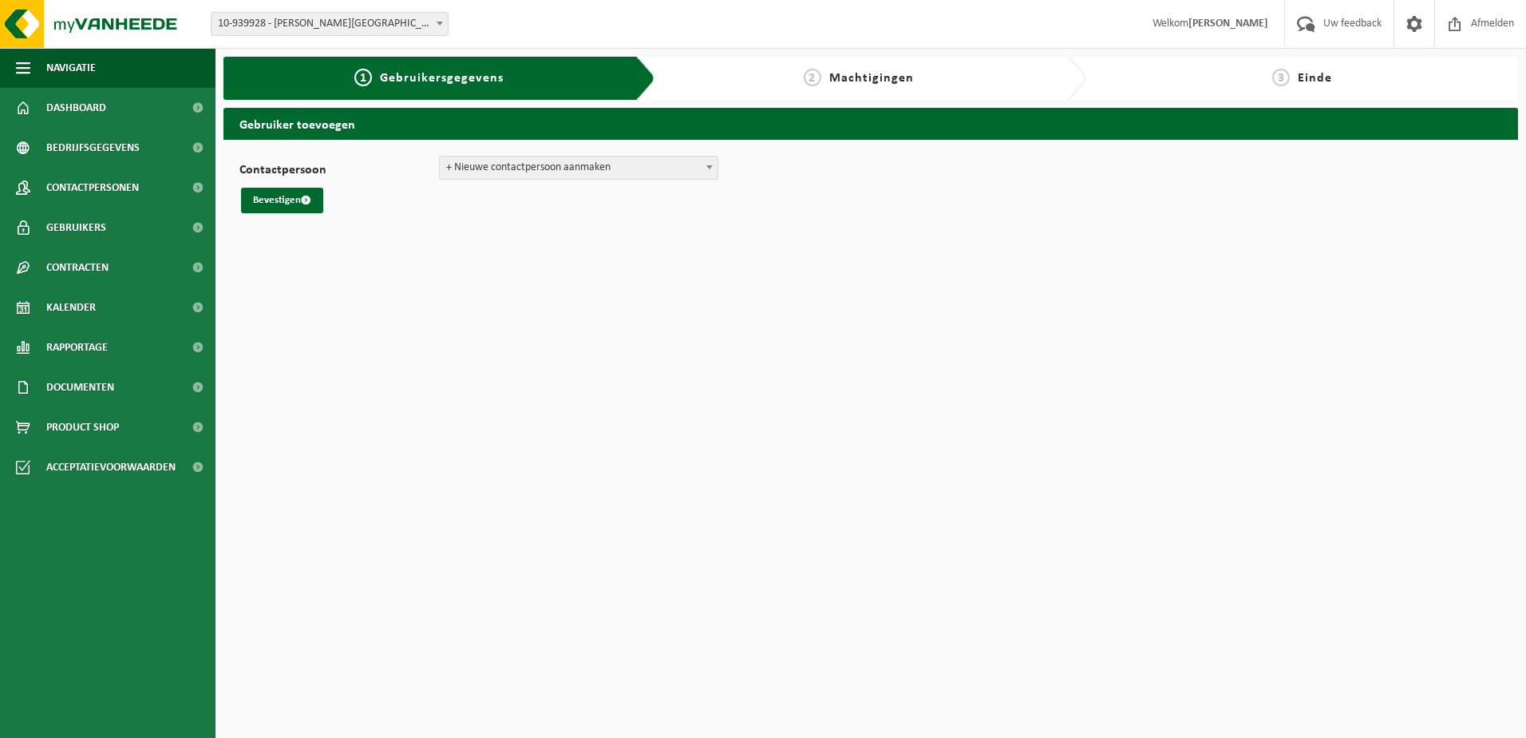
click at [563, 163] on span "+ Nieuwe contactpersoon aanmaken" at bounding box center [579, 167] width 278 height 22
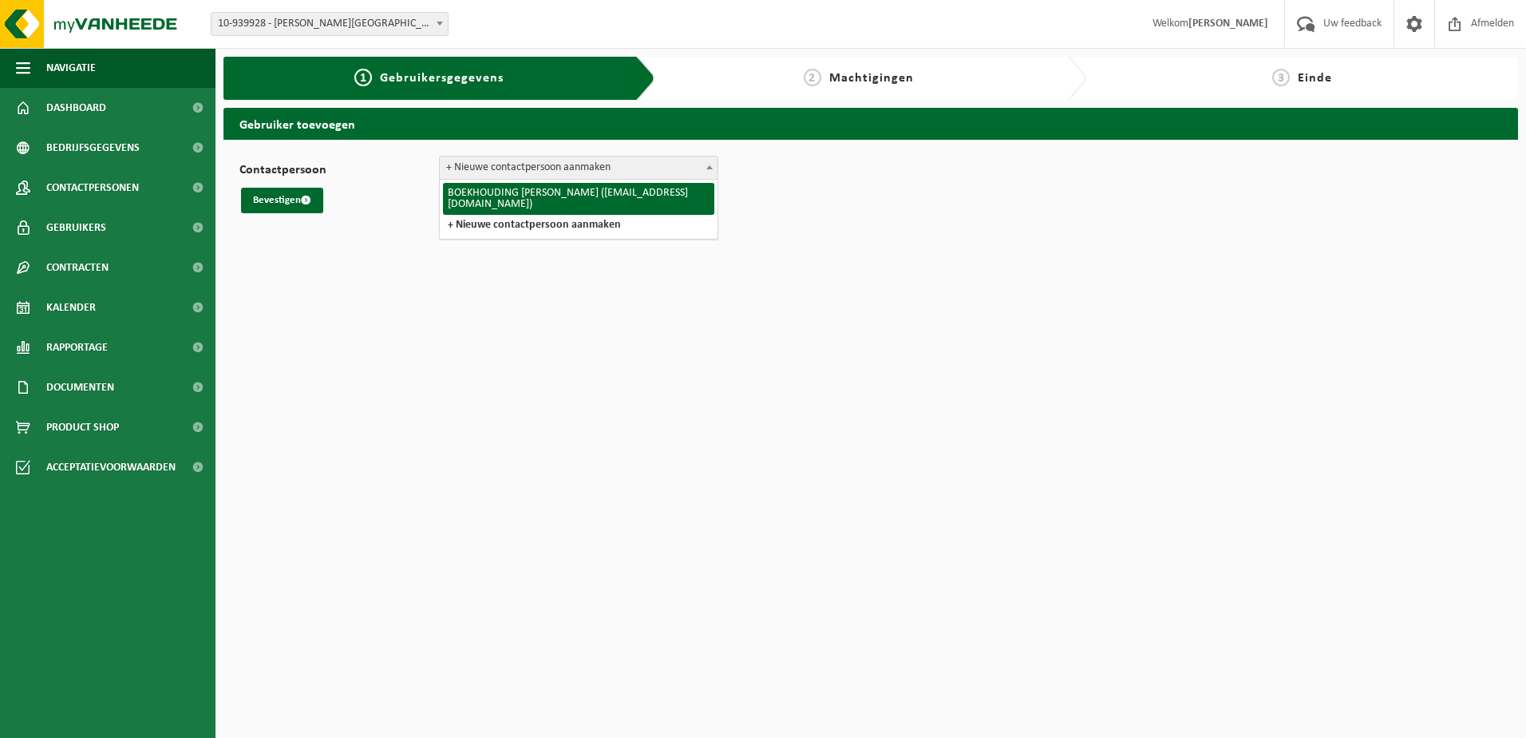
select select "116745"
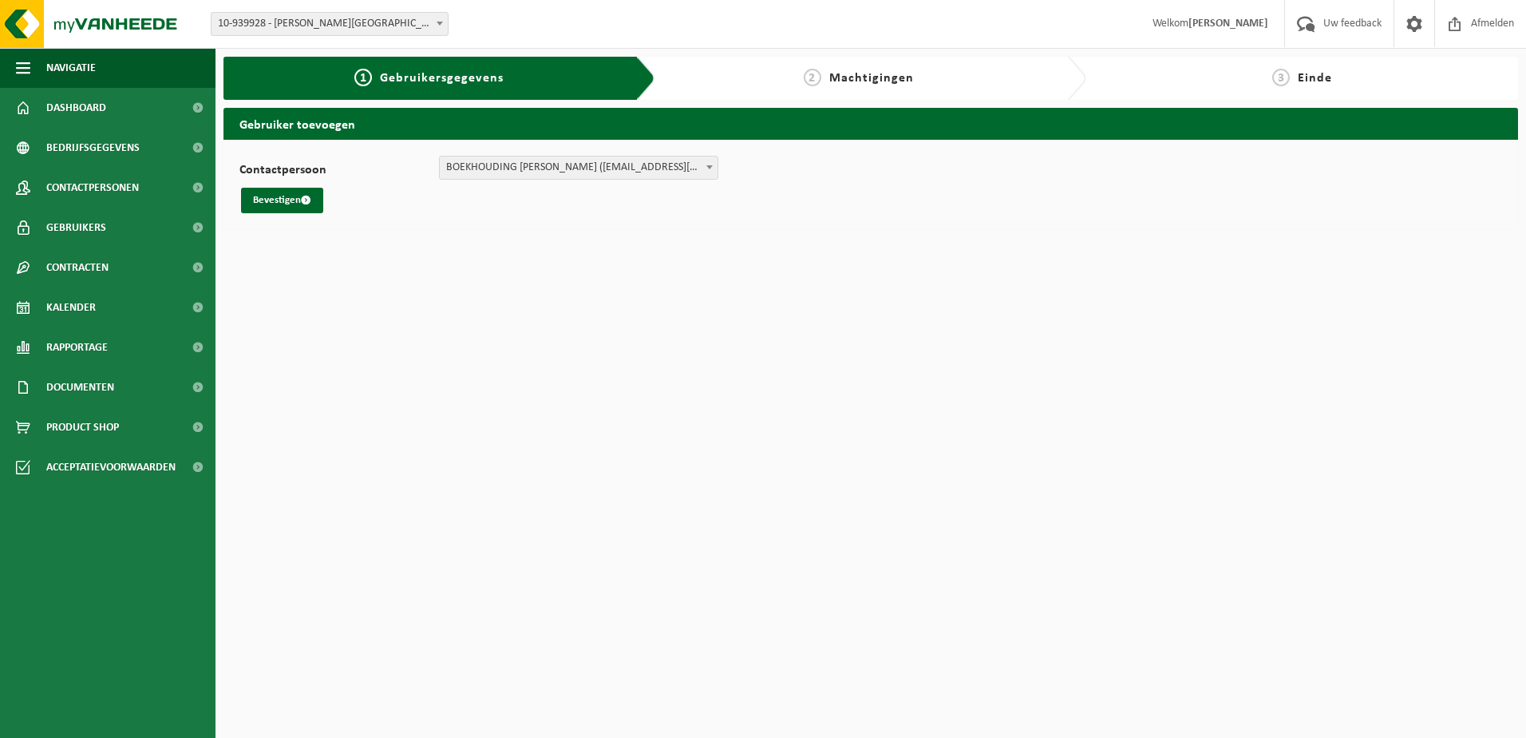
click at [302, 192] on button "Bevestigen" at bounding box center [282, 201] width 82 height 26
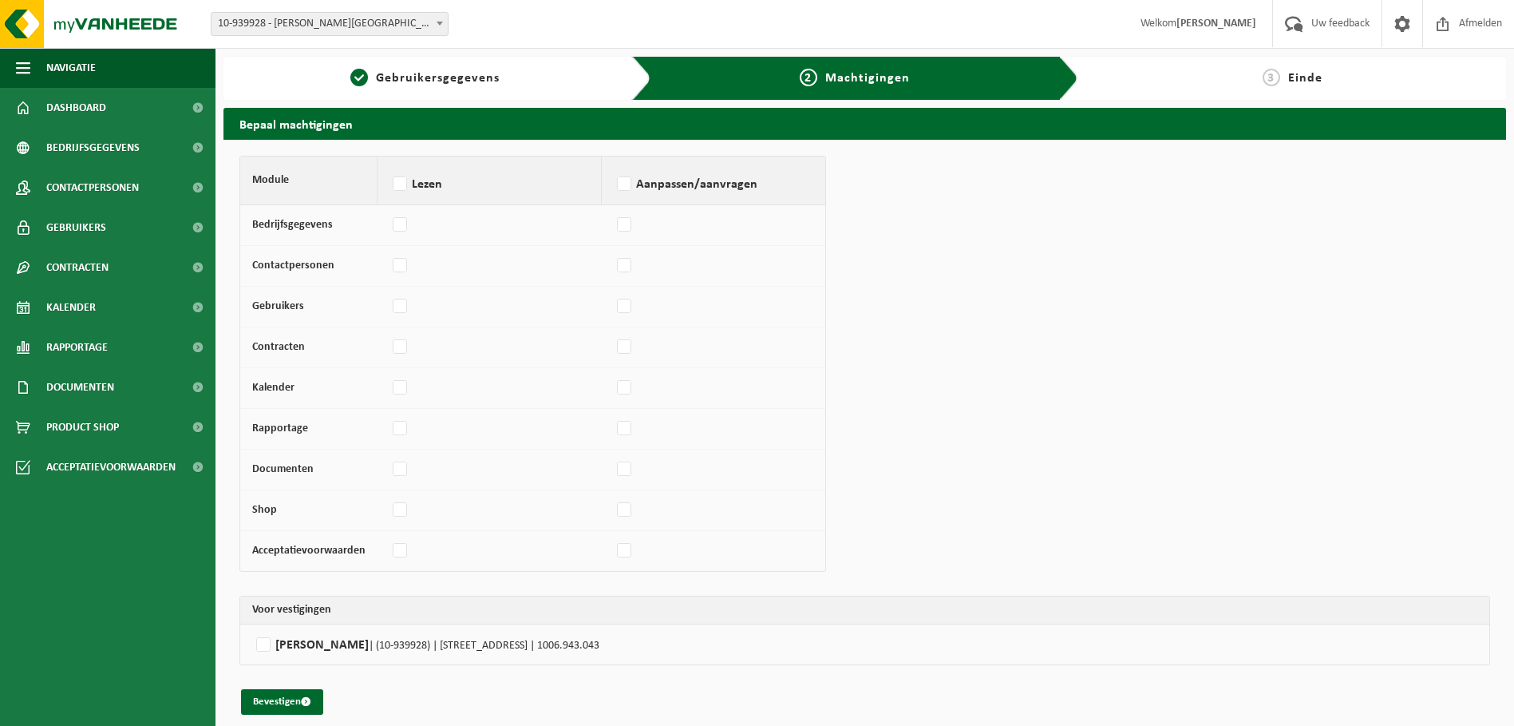
click at [398, 225] on label at bounding box center [401, 225] width 22 height 24
click at [390, 223] on input "checkbox" at bounding box center [389, 217] width 1 height 10
checkbox input "true"
click at [393, 263] on label at bounding box center [401, 266] width 22 height 24
click at [390, 263] on input "checkbox" at bounding box center [389, 258] width 1 height 10
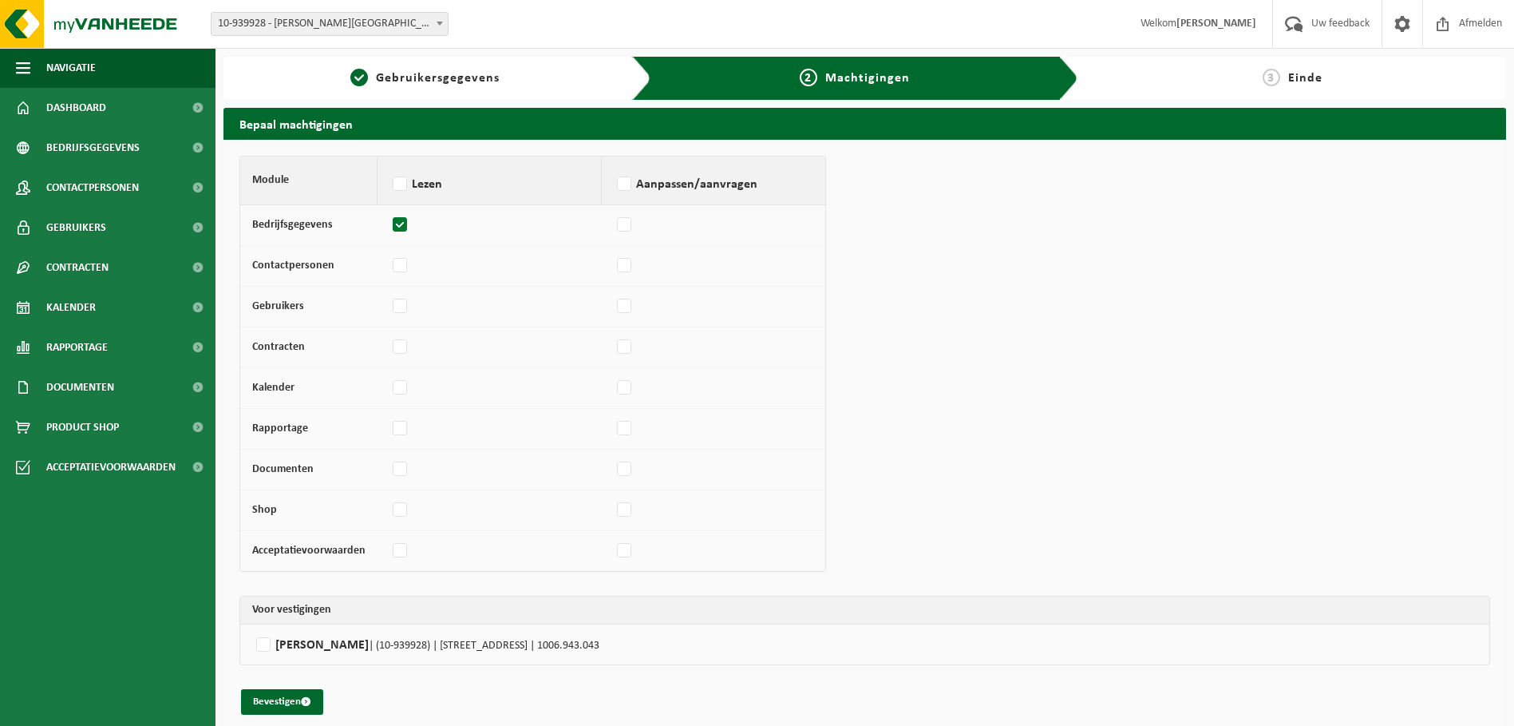
checkbox input "true"
click at [399, 290] on td at bounding box center [490, 307] width 224 height 41
click at [396, 310] on label at bounding box center [401, 307] width 22 height 24
click at [390, 304] on input "checkbox" at bounding box center [389, 299] width 1 height 10
checkbox input "true"
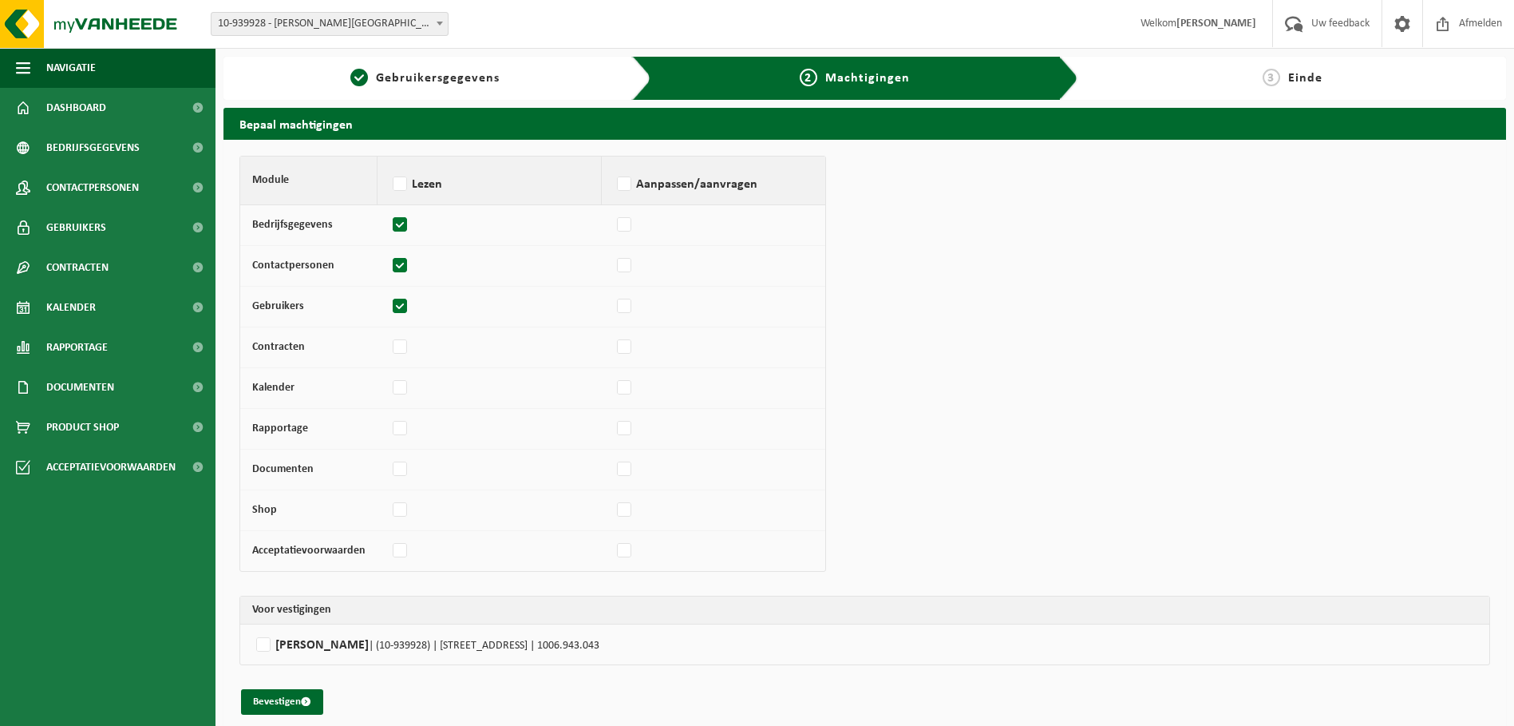
click at [391, 351] on label at bounding box center [401, 347] width 22 height 24
click at [390, 345] on input "checkbox" at bounding box center [389, 340] width 1 height 10
checkbox input "true"
click at [390, 383] on label at bounding box center [401, 388] width 22 height 24
click at [390, 383] on input "checkbox" at bounding box center [389, 380] width 1 height 10
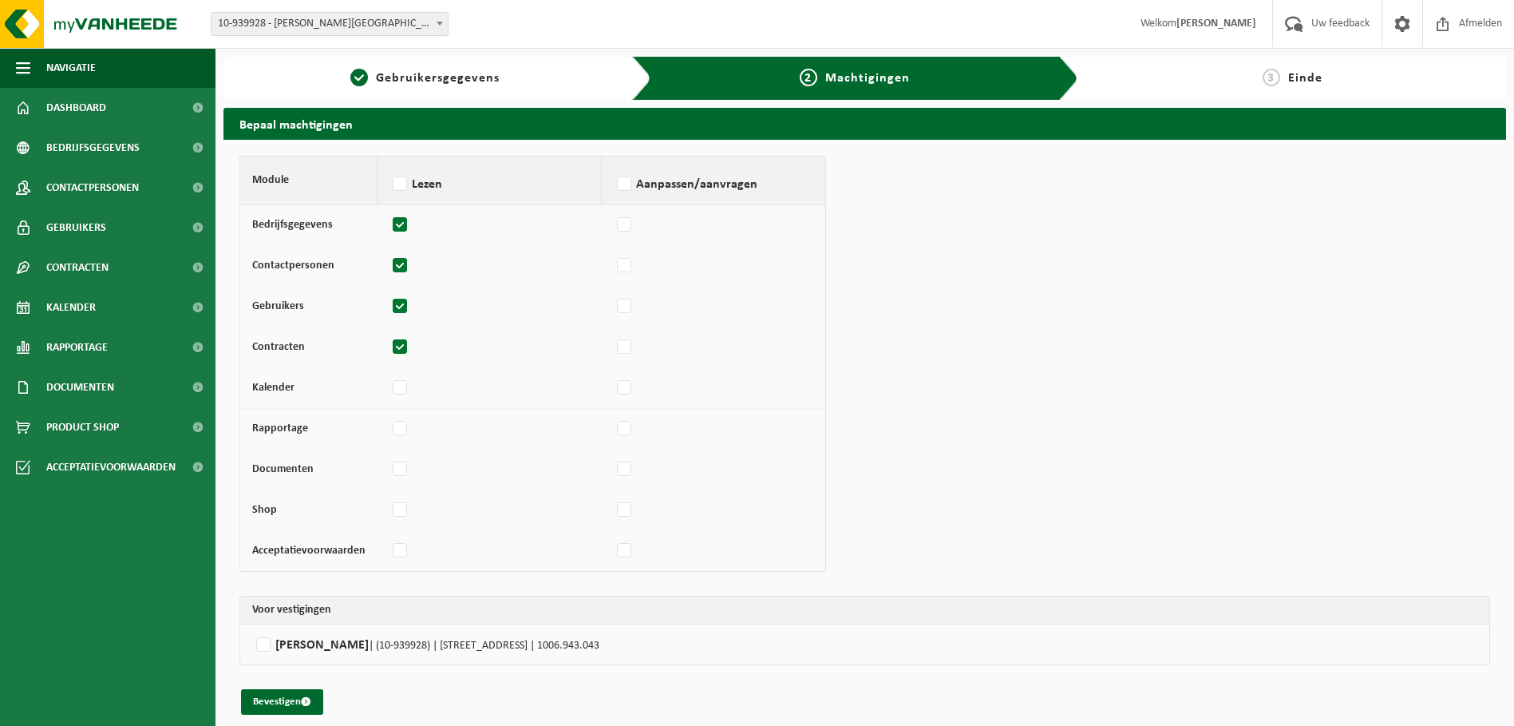
checkbox input "true"
click at [396, 439] on label at bounding box center [401, 429] width 22 height 24
click at [390, 426] on input "checkbox" at bounding box center [389, 421] width 1 height 10
checkbox input "true"
click at [397, 458] on label at bounding box center [401, 469] width 22 height 24
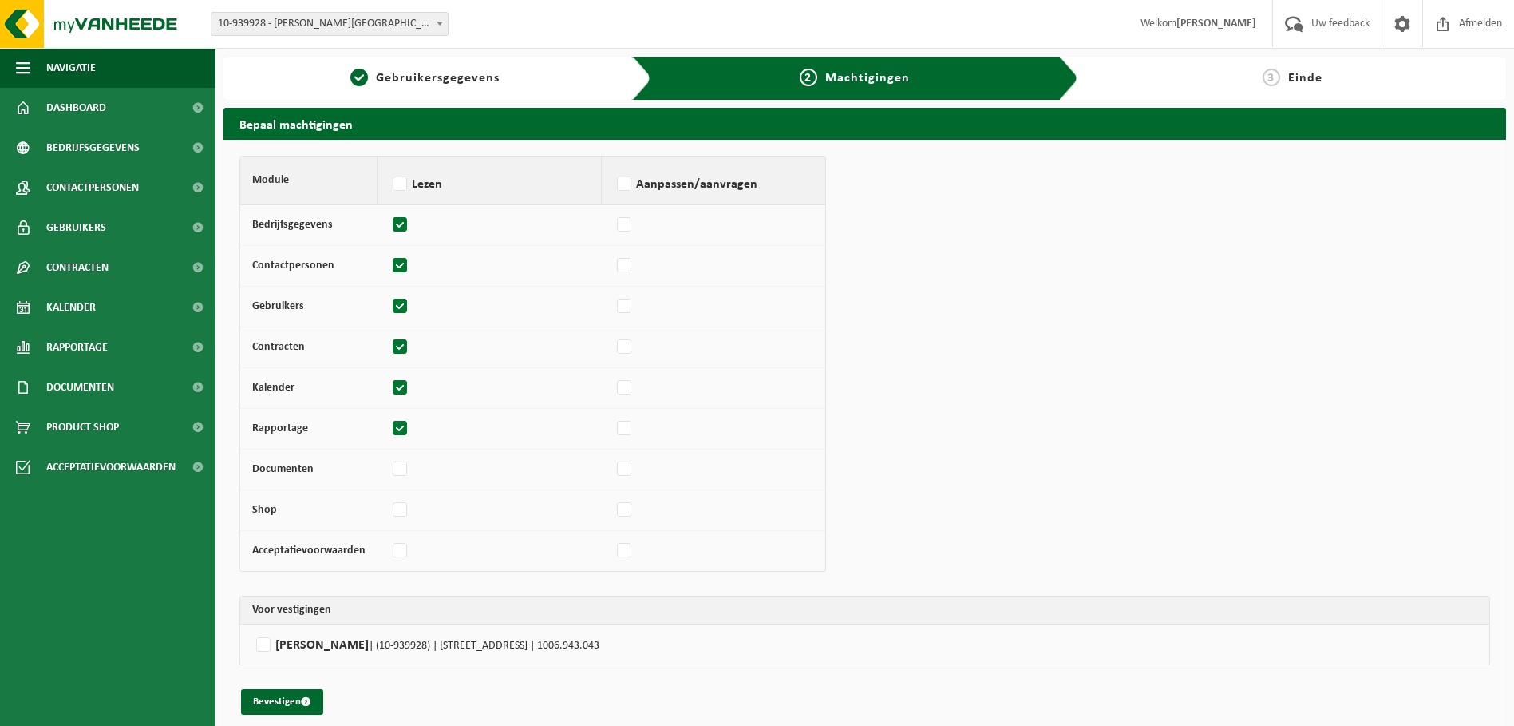
click at [390, 458] on input "checkbox" at bounding box center [389, 462] width 1 height 10
checkbox input "true"
click at [402, 504] on label at bounding box center [401, 510] width 22 height 24
click at [390, 504] on input "checkbox" at bounding box center [389, 502] width 1 height 10
checkbox input "true"
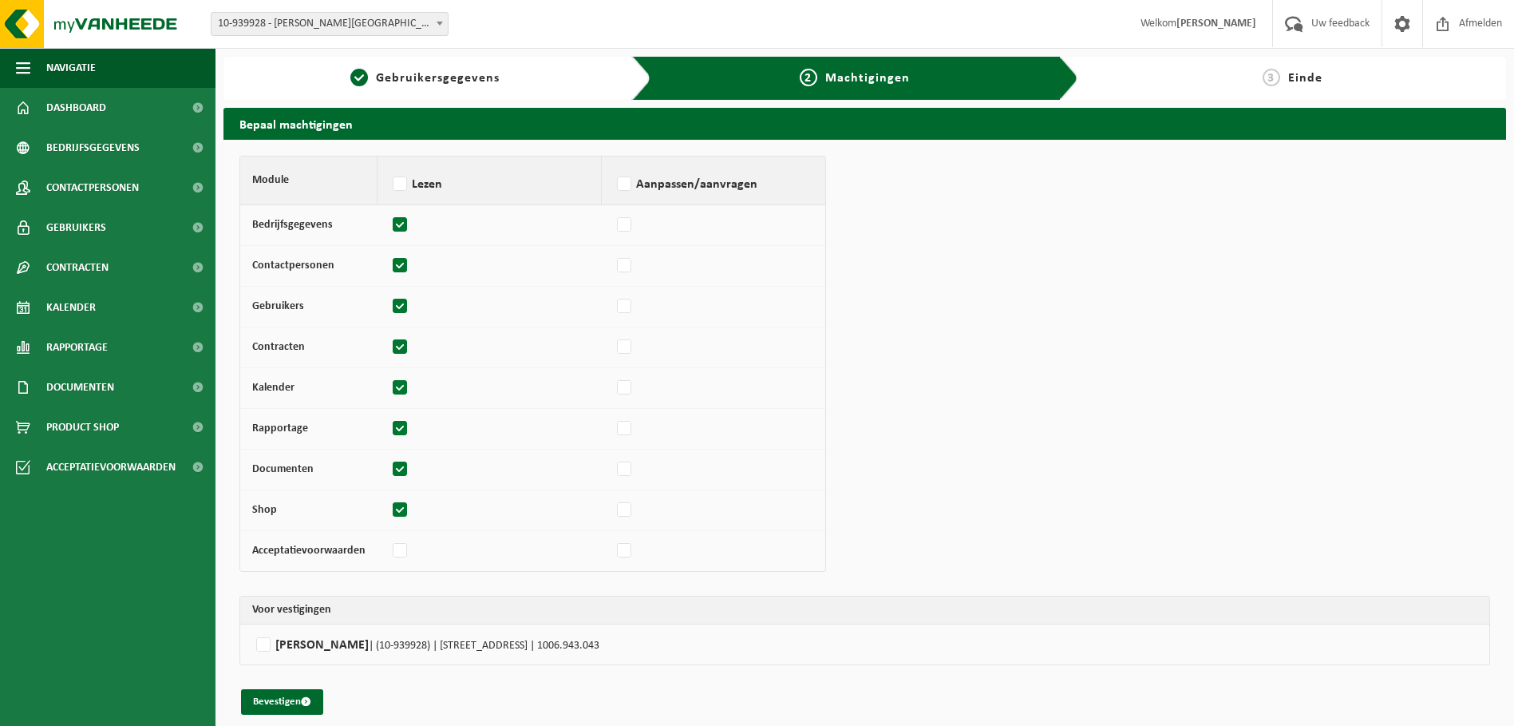
click at [398, 544] on label at bounding box center [401, 551] width 22 height 24
click at [390, 544] on input "checkbox" at bounding box center [389, 543] width 1 height 10
checkbox input "true"
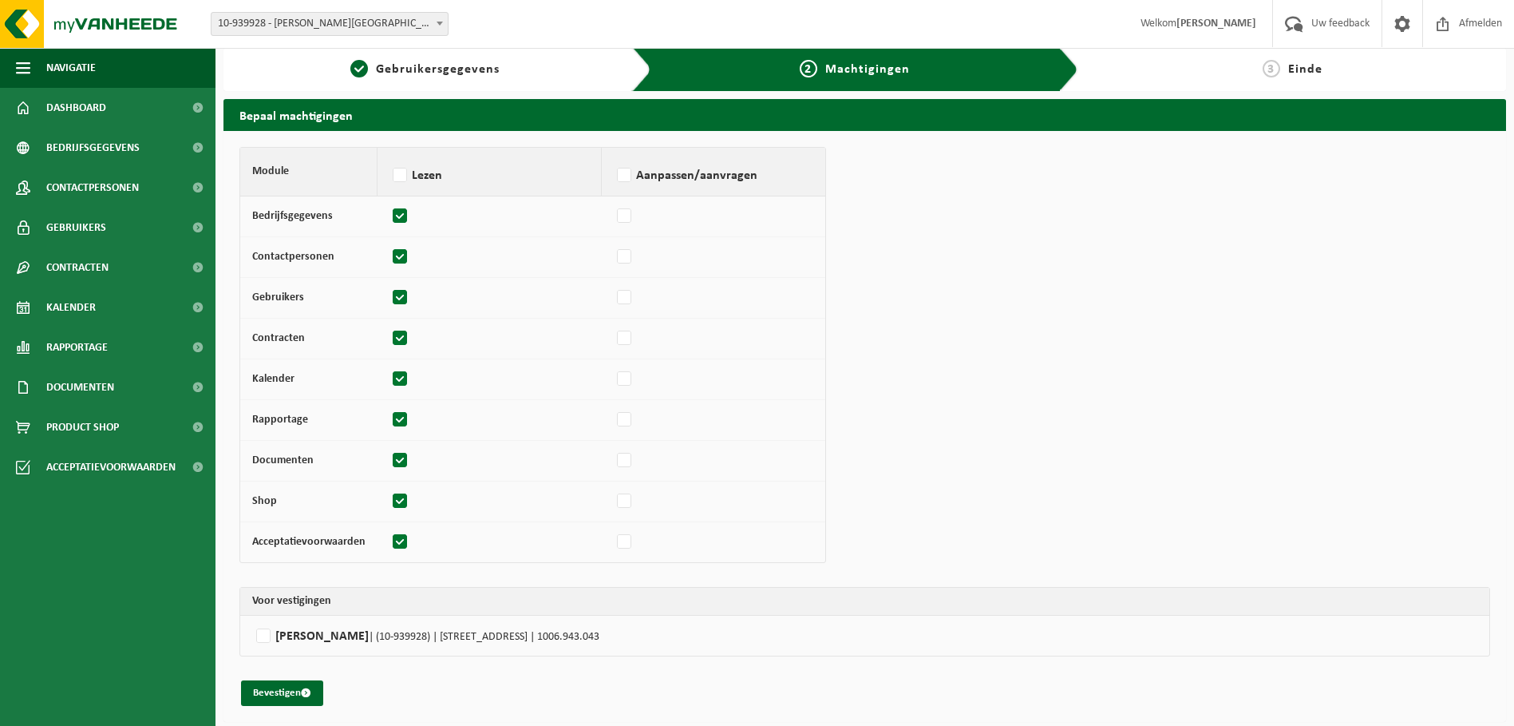
scroll to position [12, 0]
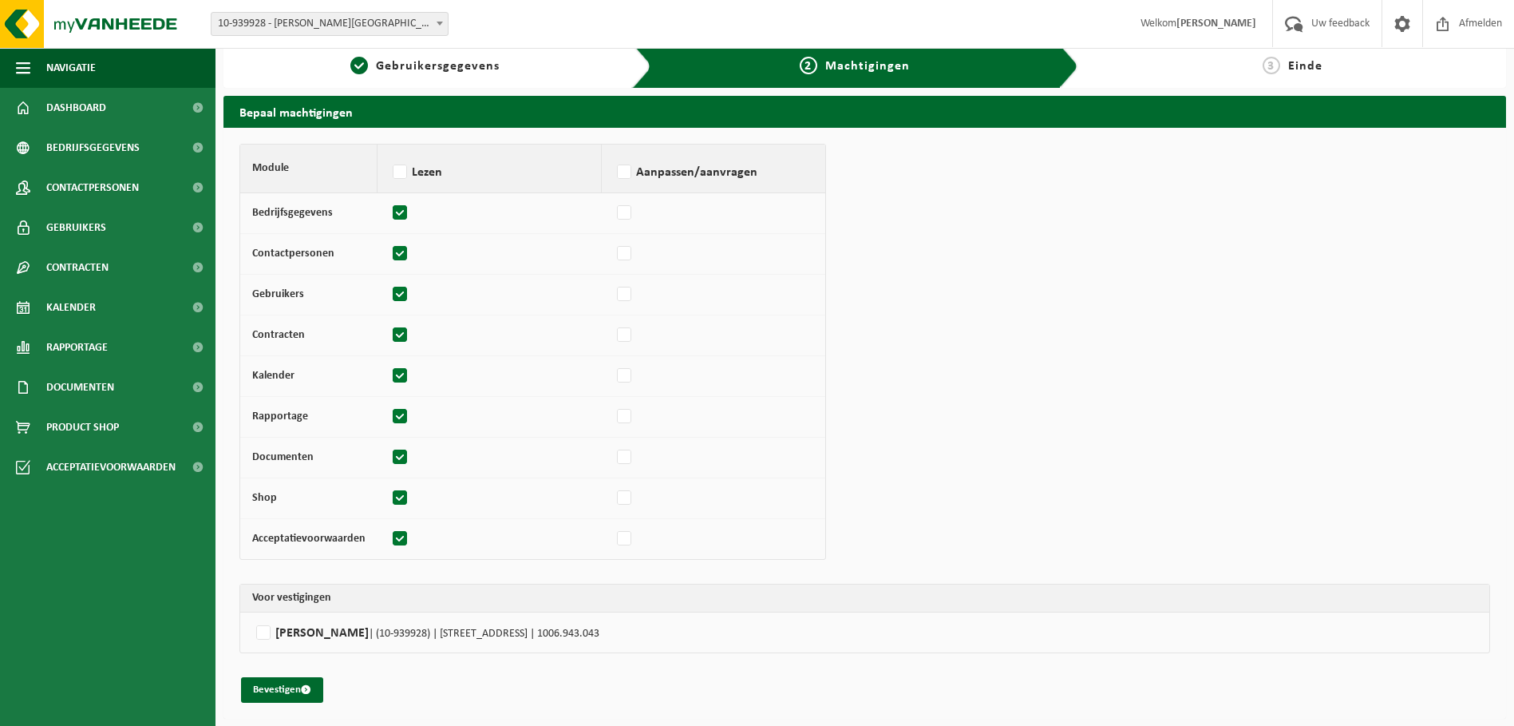
click at [280, 642] on label"] "ROEL HEYRICK | (10-939928) | DENDERMONDESTEENWEG 764, 9070 DESTELBERGEN | 1006.…" at bounding box center [864, 632] width 1225 height 24
click at [280, 642] on input "ROEL HEYRICK | (10-939928) | DENDERMONDESTEENWEG 764, 9070 DESTELBERGEN | 1006.…" at bounding box center [1009, 632] width 1514 height 24
checkbox input "true"
click at [306, 691] on span "submit" at bounding box center [306, 689] width 10 height 10
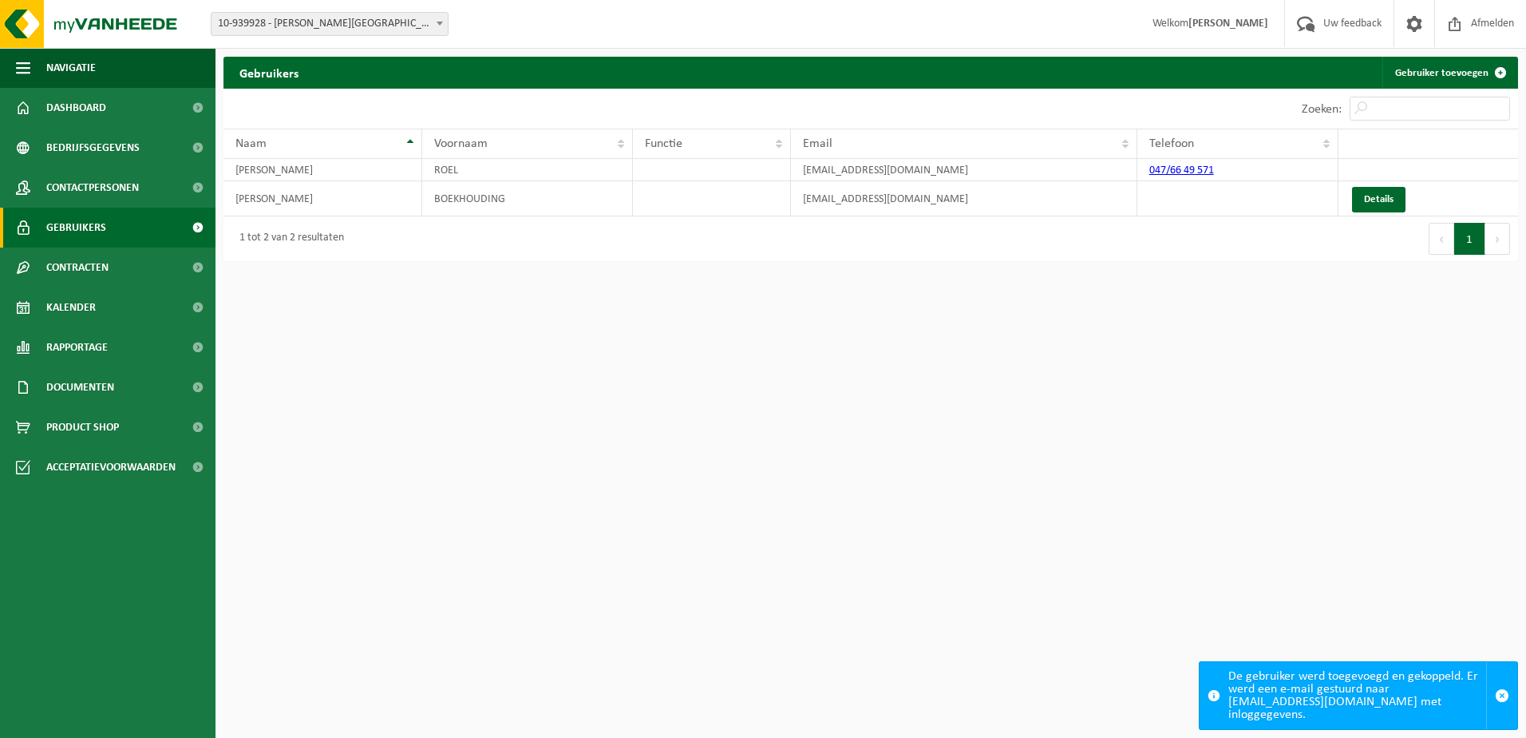
click at [1380, 190] on link "Details" at bounding box center [1378, 200] width 53 height 26
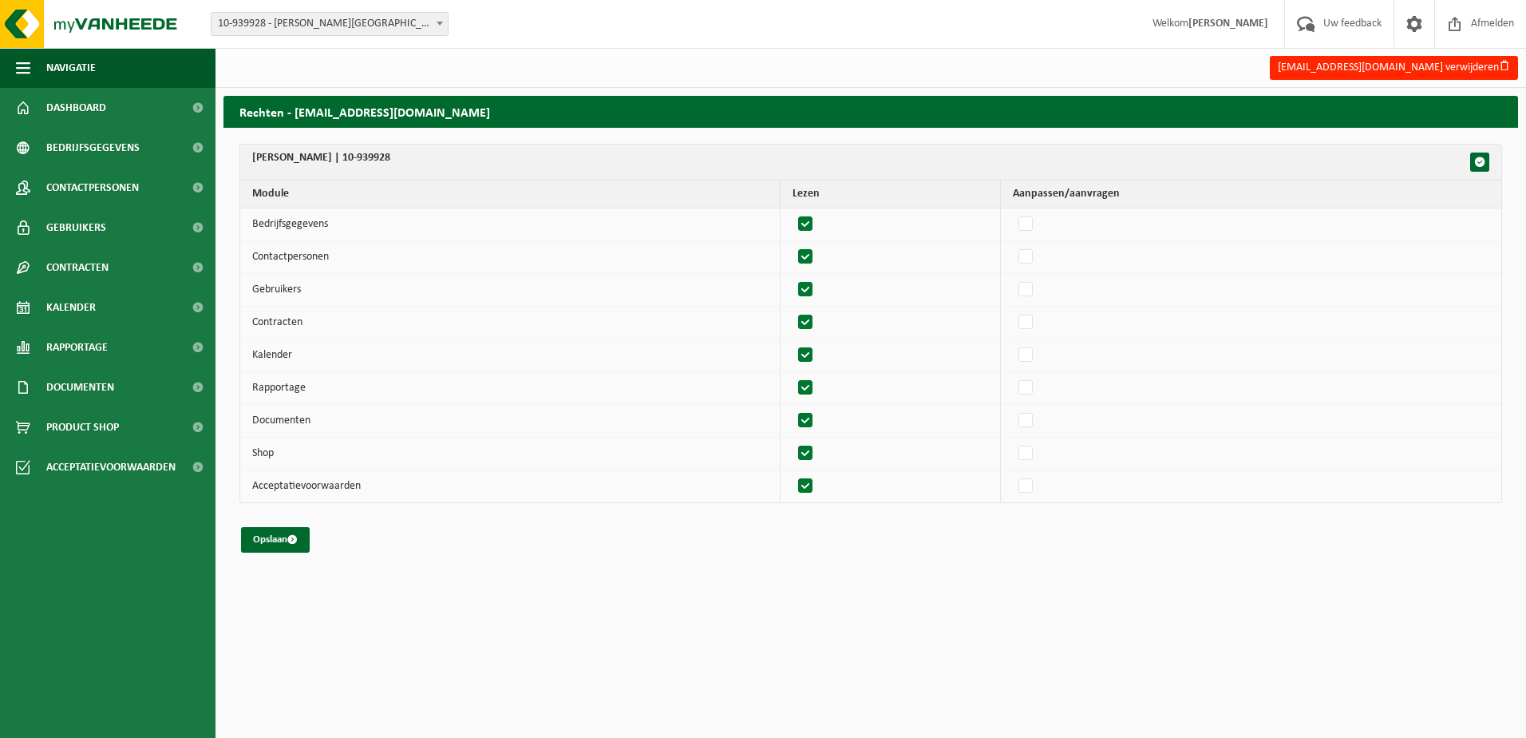
click at [284, 539] on button "Opslaan" at bounding box center [275, 540] width 69 height 26
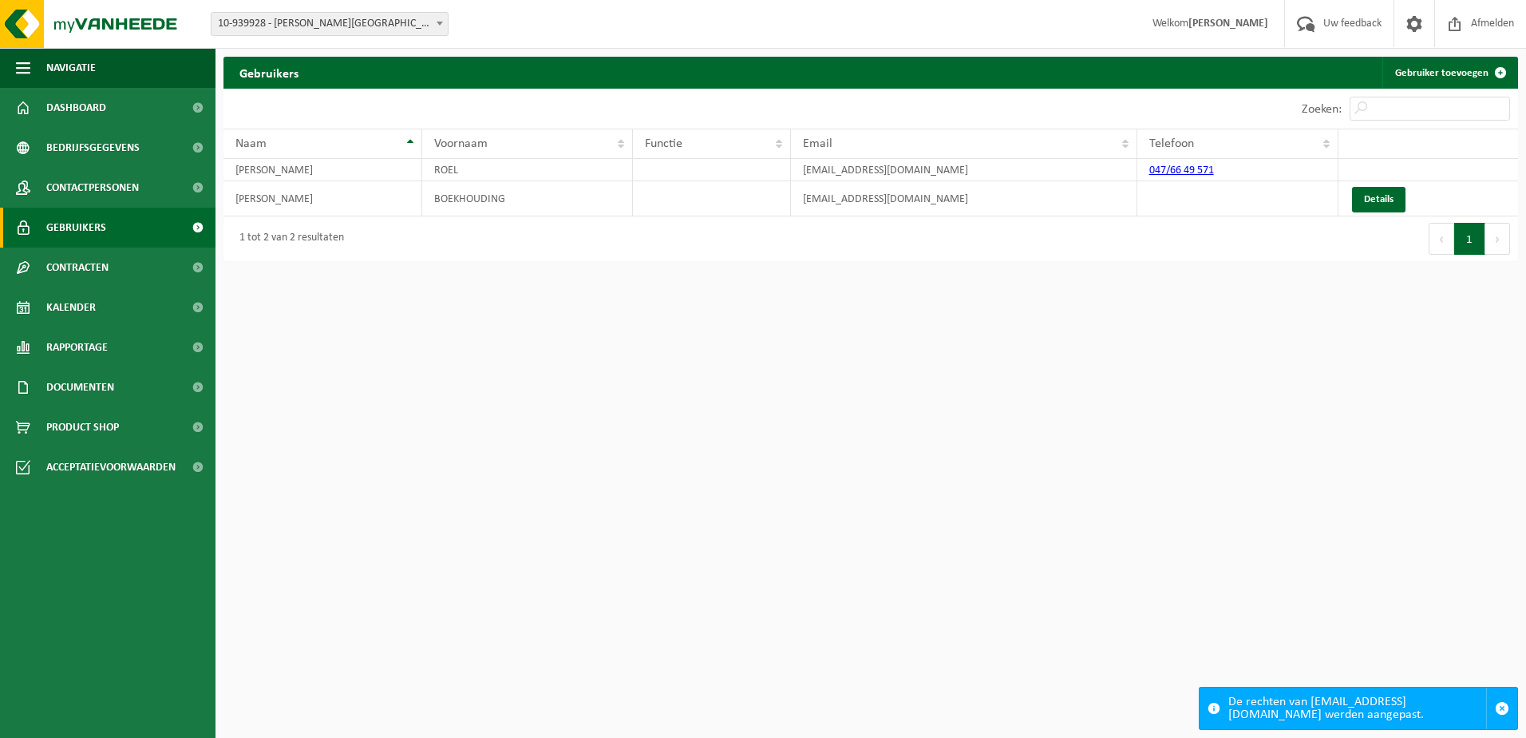
click at [1513, 707] on button "button" at bounding box center [1502, 708] width 31 height 42
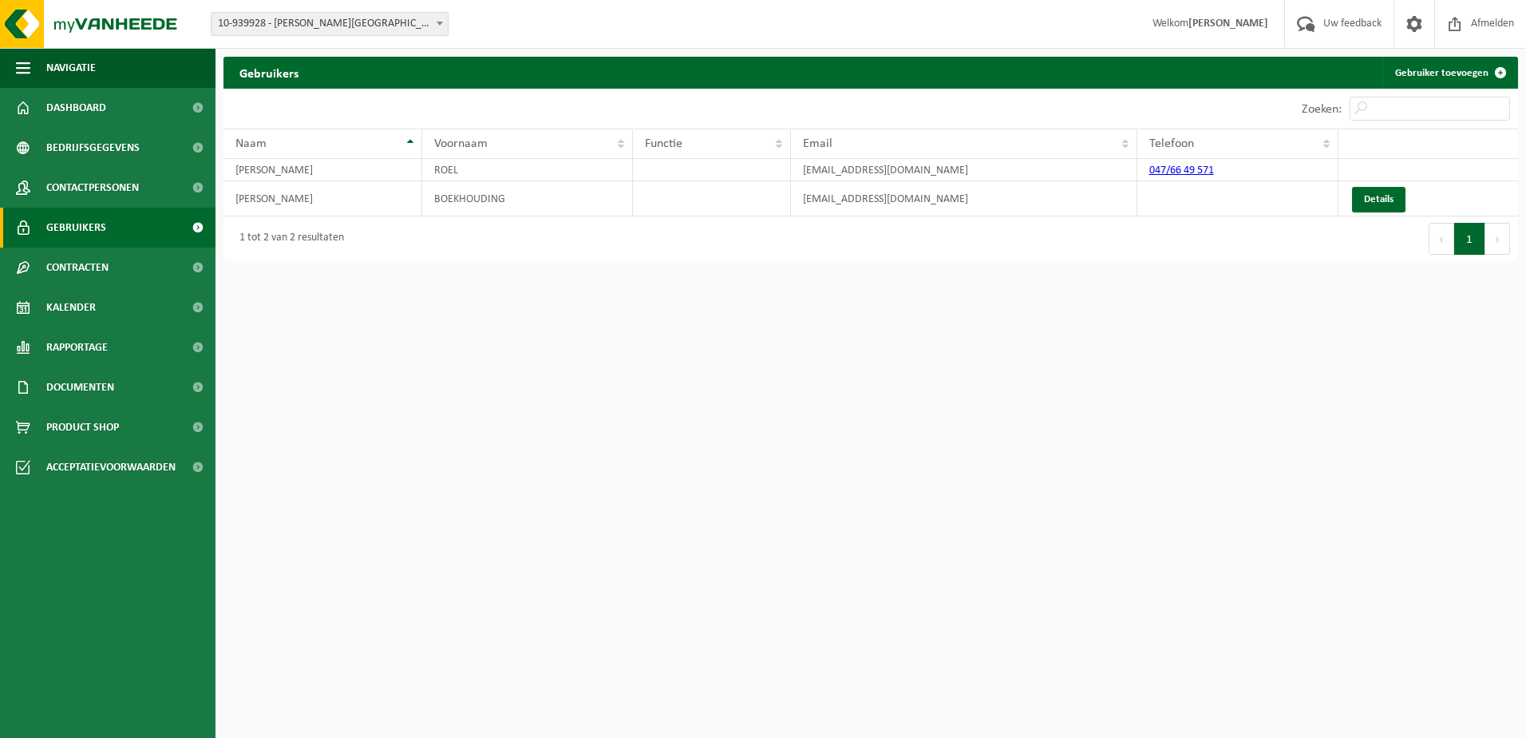
click at [105, 273] on span "Contracten" at bounding box center [77, 267] width 62 height 40
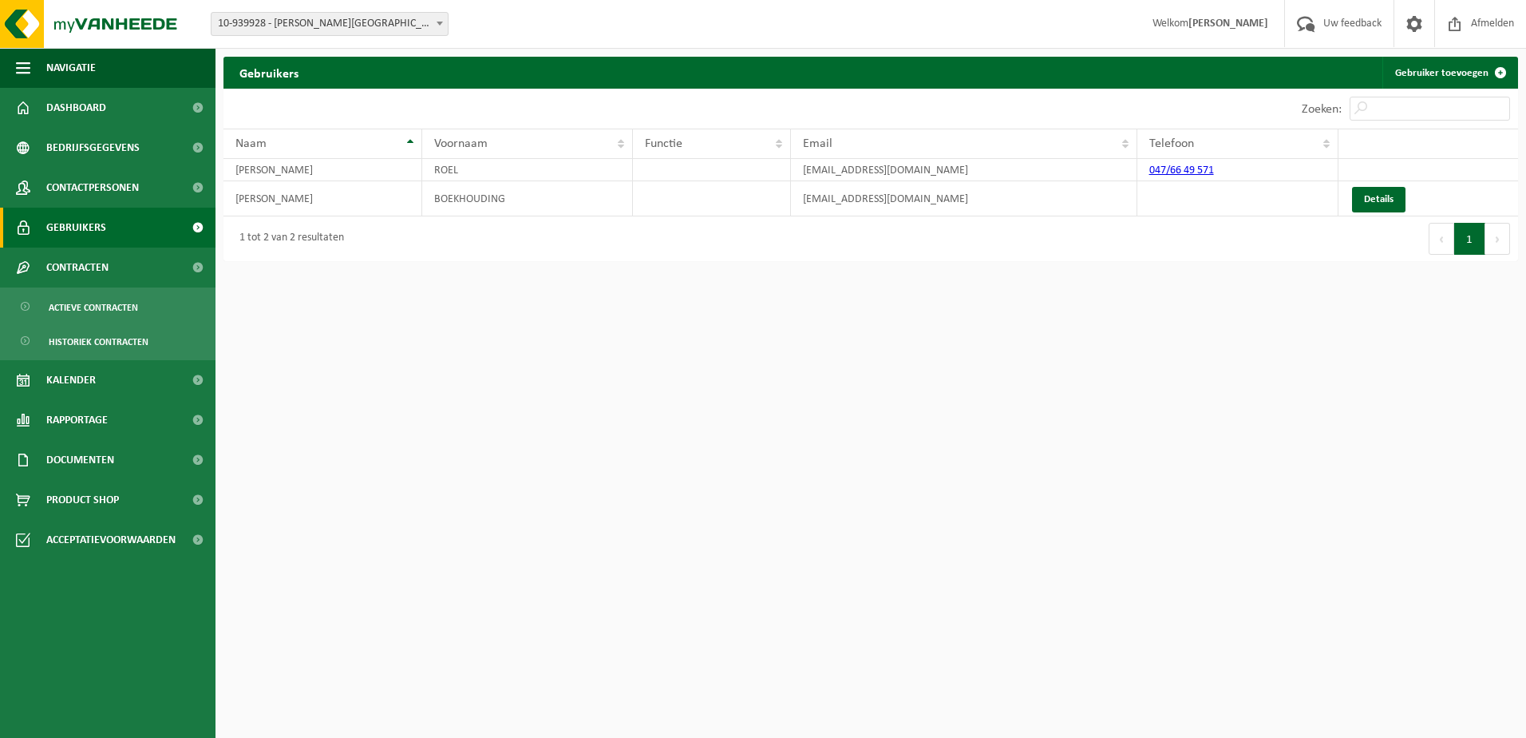
click at [131, 433] on link "Rapportage" at bounding box center [108, 420] width 216 height 40
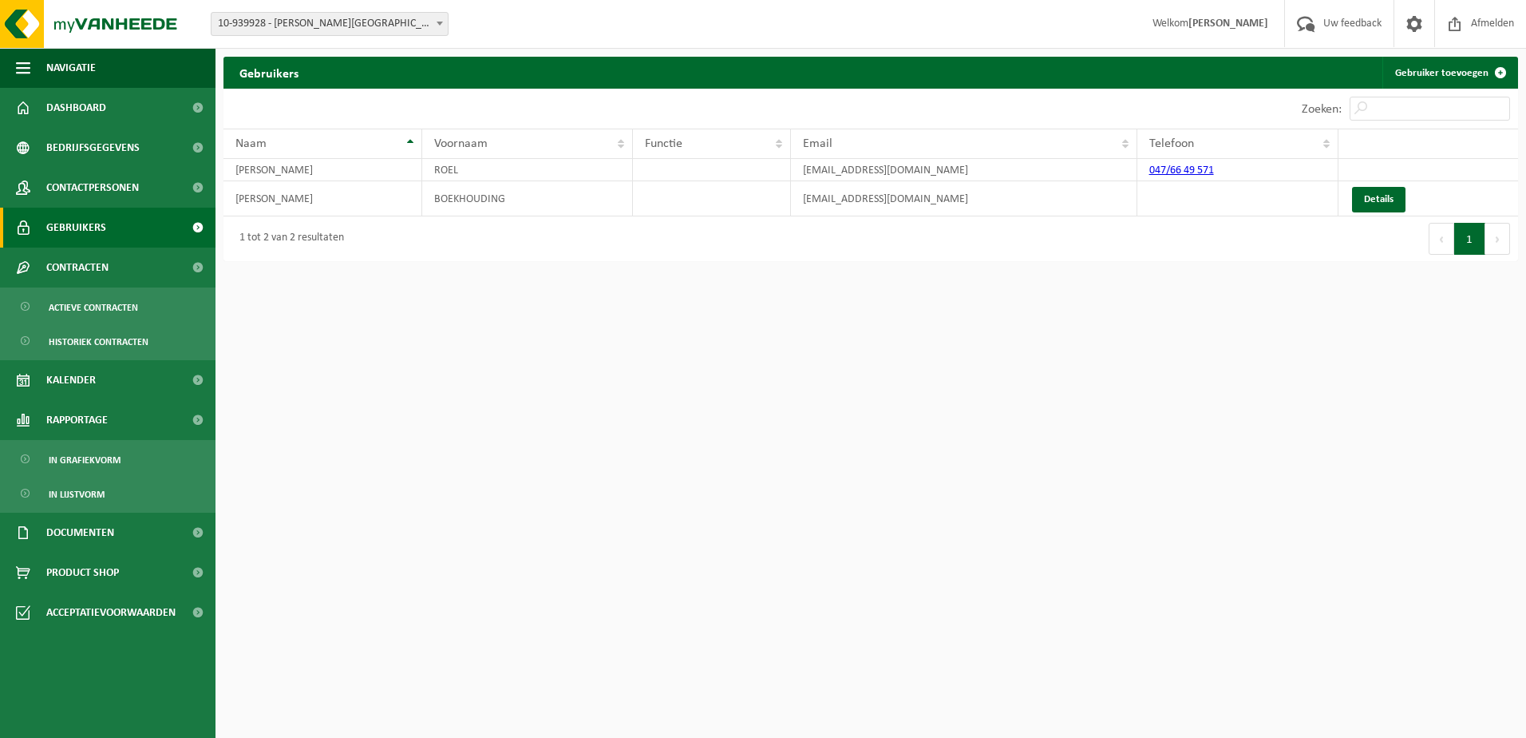
click at [134, 473] on link "In grafiekvorm" at bounding box center [108, 459] width 208 height 30
